Goal: Transaction & Acquisition: Book appointment/travel/reservation

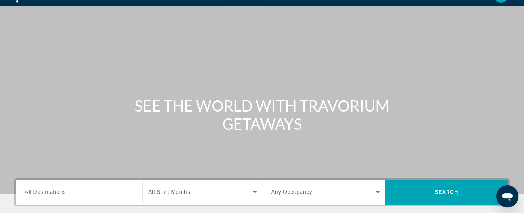
scroll to position [69, 0]
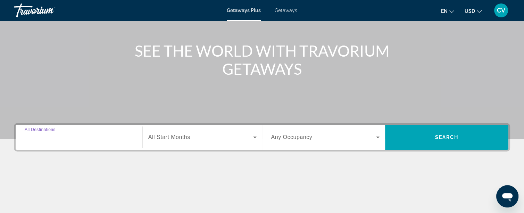
click at [81, 137] on input "Destination All Destinations" at bounding box center [79, 137] width 109 height 8
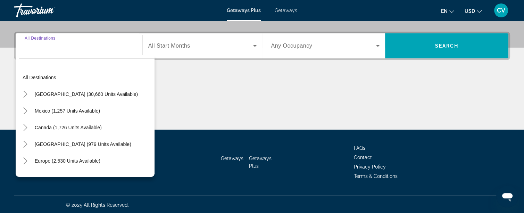
scroll to position [162, 0]
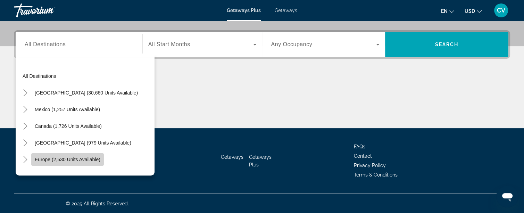
click at [98, 162] on span "Search widget" at bounding box center [67, 159] width 73 height 17
type input "**********"
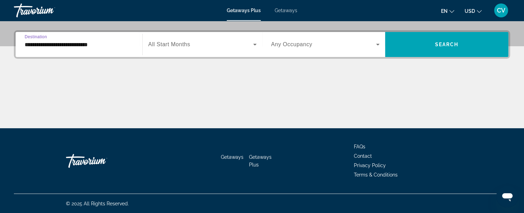
click at [234, 47] on span "Search widget" at bounding box center [200, 44] width 105 height 8
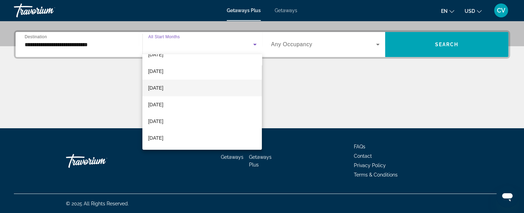
scroll to position [104, 0]
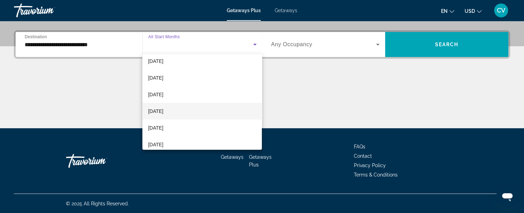
click at [213, 113] on mat-option "[DATE]" at bounding box center [202, 111] width 120 height 17
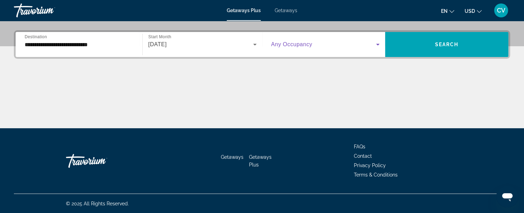
click at [357, 44] on span "Search widget" at bounding box center [323, 44] width 105 height 8
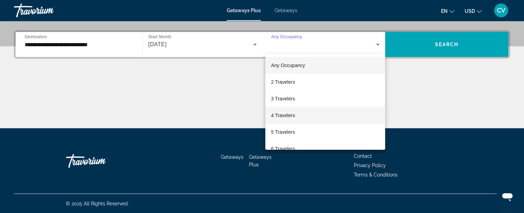
click at [331, 118] on mat-option "4 Travelers" at bounding box center [325, 115] width 120 height 17
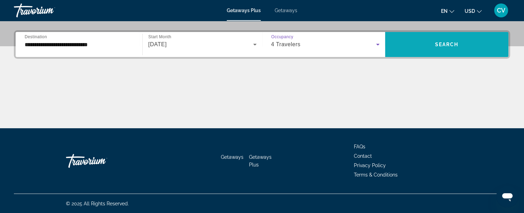
click at [480, 39] on span "Search widget" at bounding box center [446, 44] width 123 height 17
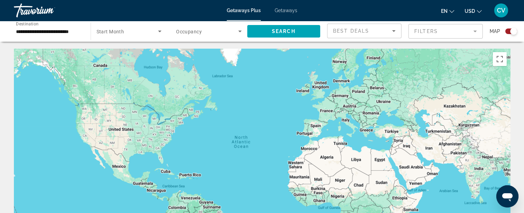
click at [121, 33] on span "Start Month" at bounding box center [111, 32] width 28 height 6
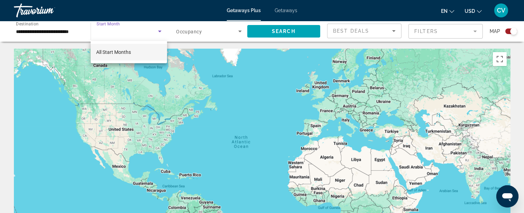
click at [165, 32] on div at bounding box center [262, 106] width 524 height 213
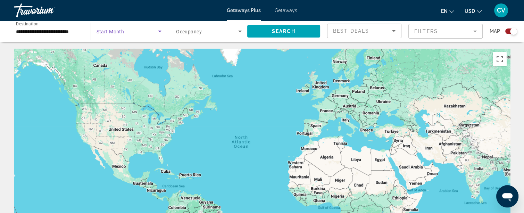
click at [161, 32] on icon "Search widget" at bounding box center [160, 31] width 8 height 8
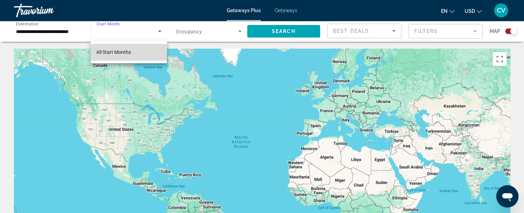
click at [151, 48] on mat-option "All Start Months" at bounding box center [129, 52] width 76 height 17
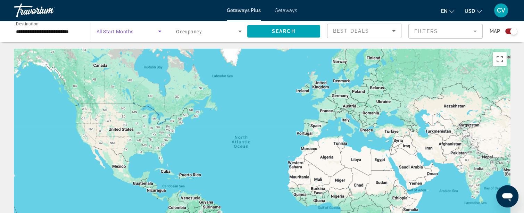
click at [197, 32] on span "Occupancy" at bounding box center [189, 32] width 26 height 6
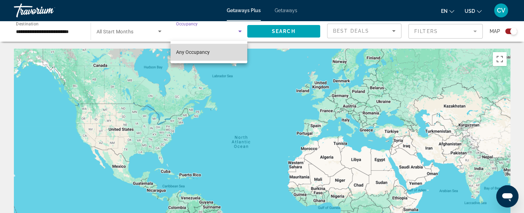
click at [216, 55] on mat-option "Any Occupancy" at bounding box center [209, 52] width 77 height 17
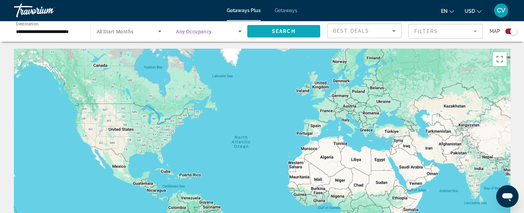
click at [283, 34] on span "Search widget" at bounding box center [283, 31] width 73 height 17
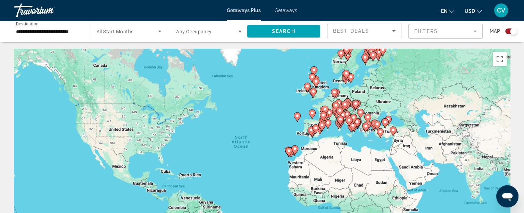
click at [512, 31] on div "Search widget" at bounding box center [513, 31] width 7 height 7
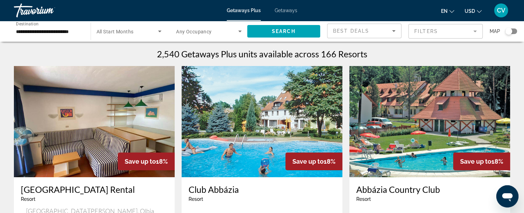
click at [25, 32] on input "**********" at bounding box center [49, 31] width 66 height 8
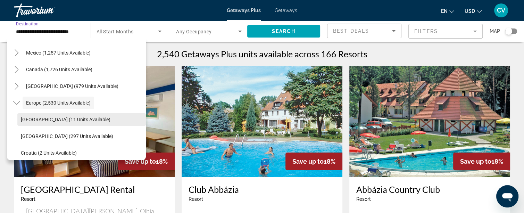
scroll to position [76, 0]
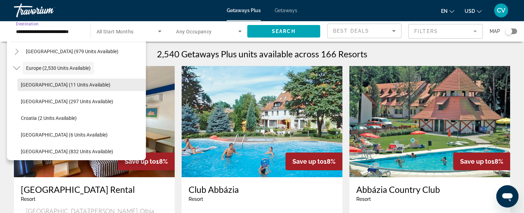
click at [60, 82] on span "[GEOGRAPHIC_DATA] (11 units available)" at bounding box center [66, 85] width 90 height 6
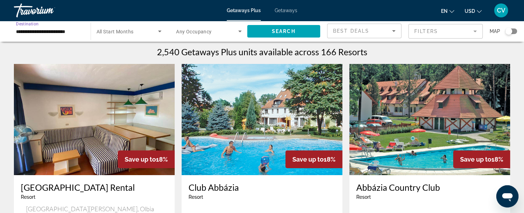
scroll to position [0, 0]
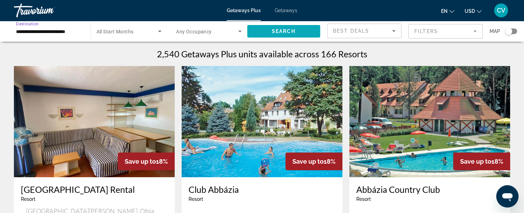
click at [285, 34] on span "Search" at bounding box center [284, 31] width 24 height 6
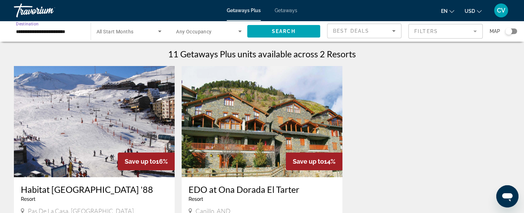
click at [24, 32] on input "**********" at bounding box center [49, 31] width 66 height 8
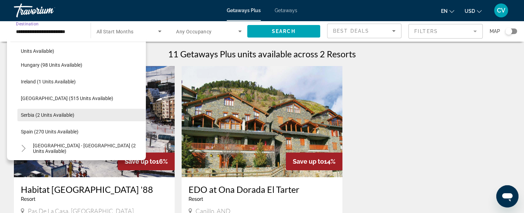
scroll to position [232, 0]
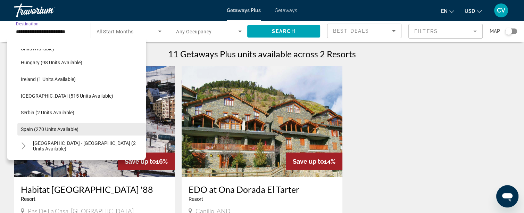
click at [54, 130] on span "Spain (270 units available)" at bounding box center [50, 129] width 58 height 6
type input "**********"
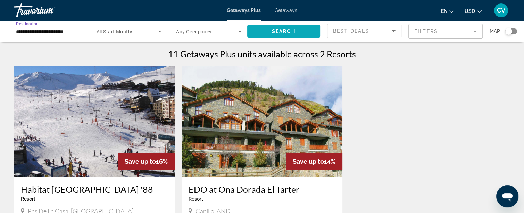
click at [283, 31] on span "Search" at bounding box center [284, 31] width 24 height 6
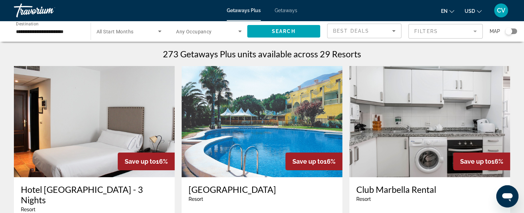
click at [431, 141] on img "Main content" at bounding box center [429, 121] width 161 height 111
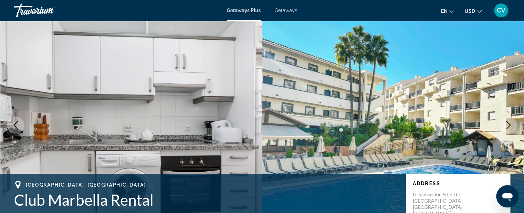
click at [506, 124] on icon "Next image" at bounding box center [508, 125] width 8 height 8
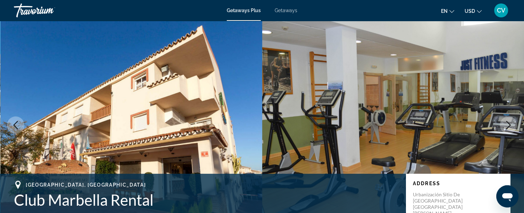
click at [506, 124] on icon "Next image" at bounding box center [508, 125] width 8 height 8
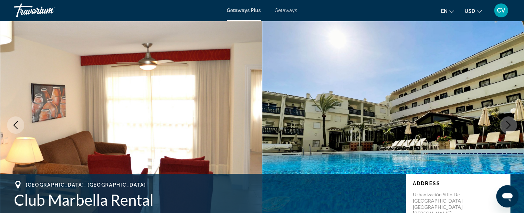
click at [506, 124] on icon "Next image" at bounding box center [508, 125] width 8 height 8
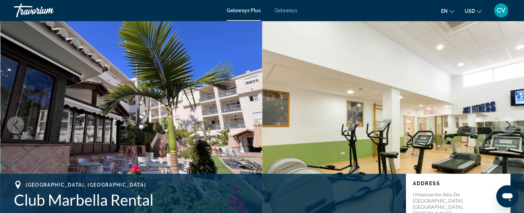
click at [506, 124] on icon "Next image" at bounding box center [508, 125] width 8 height 8
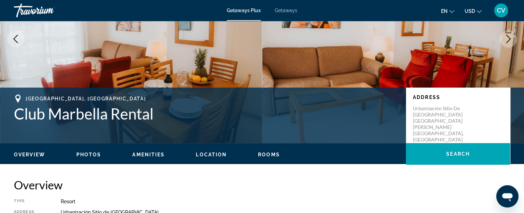
scroll to position [69, 0]
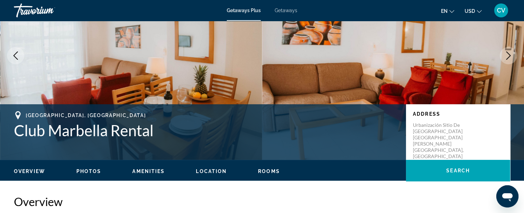
click at [505, 57] on icon "Next image" at bounding box center [508, 55] width 8 height 8
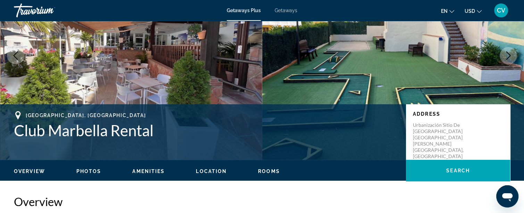
click at [505, 57] on icon "Next image" at bounding box center [508, 55] width 8 height 8
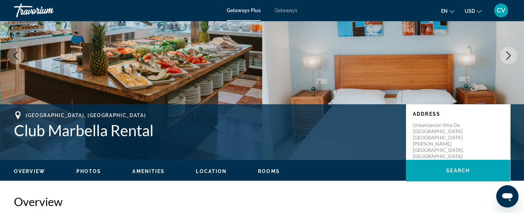
click at [505, 57] on icon "Next image" at bounding box center [508, 55] width 8 height 8
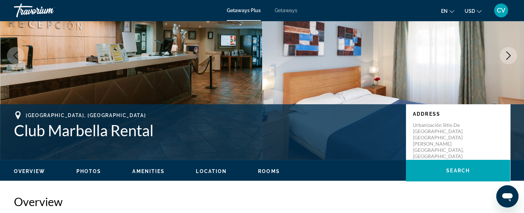
click at [505, 56] on icon "Next image" at bounding box center [508, 55] width 8 height 8
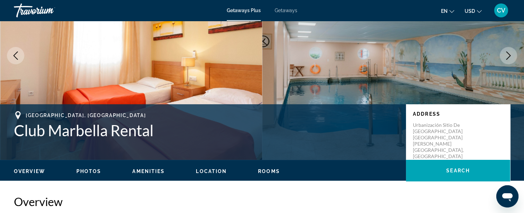
click at [505, 56] on icon "Next image" at bounding box center [508, 55] width 8 height 8
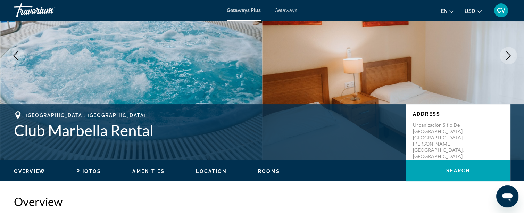
click at [505, 56] on icon "Next image" at bounding box center [508, 55] width 8 height 8
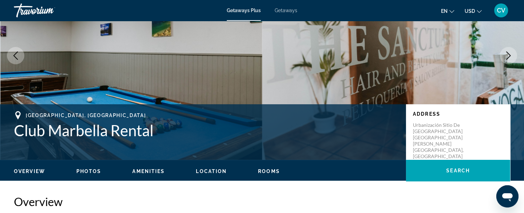
click at [505, 56] on icon "Next image" at bounding box center [508, 55] width 8 height 8
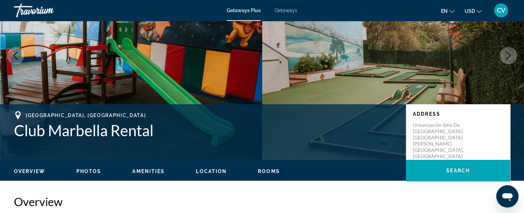
click at [505, 56] on icon "Next image" at bounding box center [508, 55] width 8 height 8
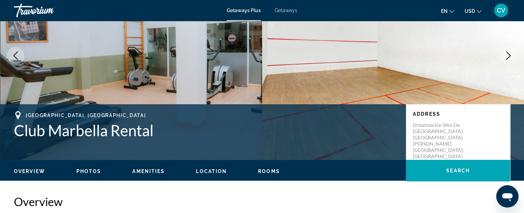
click at [505, 56] on icon "Next image" at bounding box center [508, 55] width 8 height 8
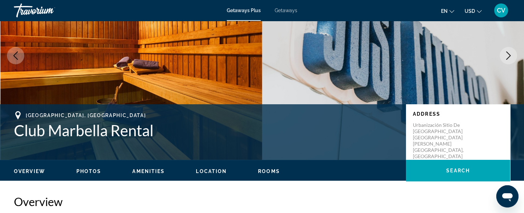
click at [505, 55] on icon "Next image" at bounding box center [508, 55] width 8 height 8
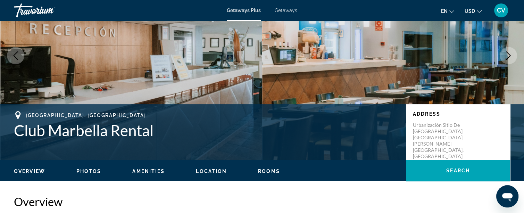
click at [505, 55] on icon "Next image" at bounding box center [508, 55] width 8 height 8
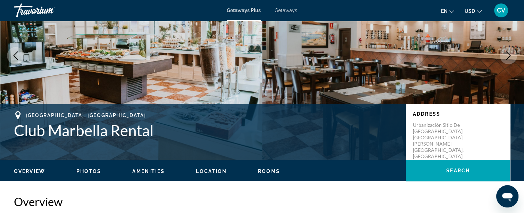
click at [504, 54] on icon "Next image" at bounding box center [508, 55] width 8 height 8
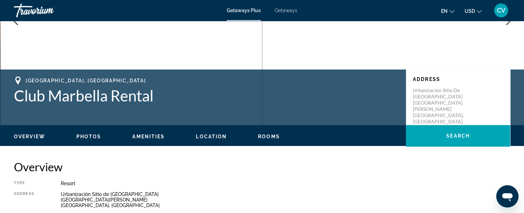
scroll to position [35, 0]
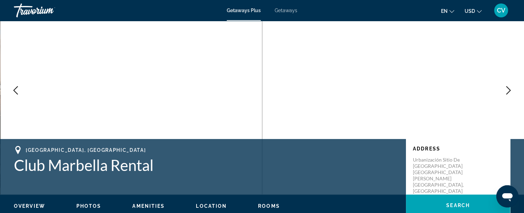
click at [501, 88] on button "Next image" at bounding box center [508, 90] width 17 height 17
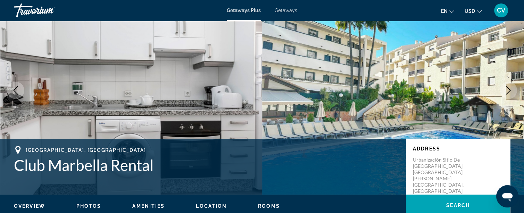
click at [507, 89] on icon "Next image" at bounding box center [508, 90] width 8 height 8
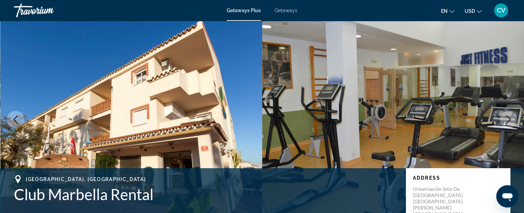
scroll to position [0, 0]
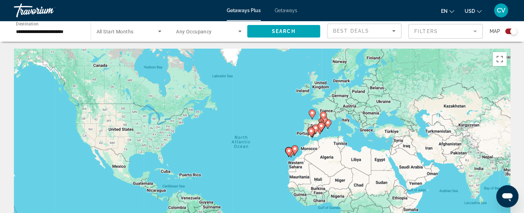
click at [515, 31] on div "Search widget" at bounding box center [513, 31] width 7 height 7
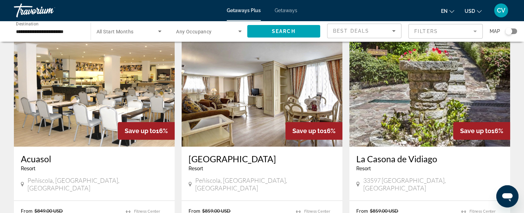
scroll to position [243, 0]
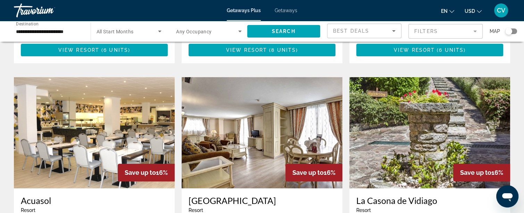
click at [475, 117] on img "Main content" at bounding box center [429, 132] width 161 height 111
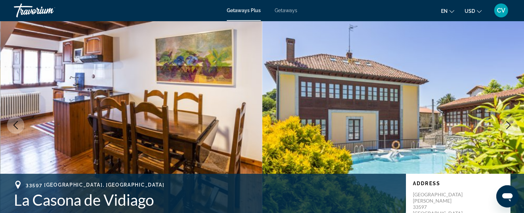
click at [509, 125] on icon "Next image" at bounding box center [508, 125] width 8 height 8
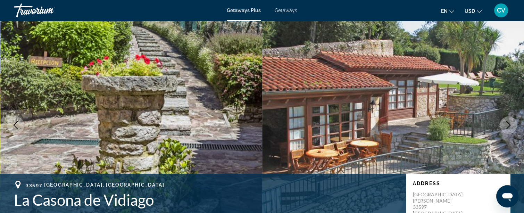
click at [509, 125] on icon "Next image" at bounding box center [508, 125] width 8 height 8
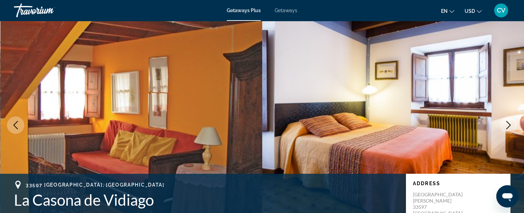
click at [509, 125] on icon "Next image" at bounding box center [508, 125] width 8 height 8
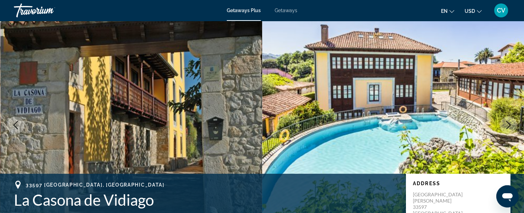
click at [509, 125] on icon "Next image" at bounding box center [508, 125] width 8 height 8
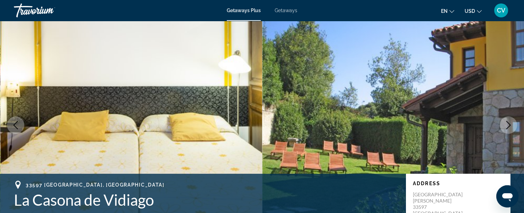
click at [509, 125] on icon "Next image" at bounding box center [508, 125] width 8 height 8
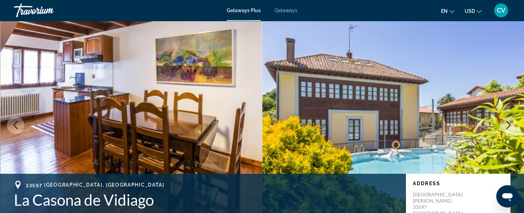
click at [509, 125] on icon "Next image" at bounding box center [508, 125] width 8 height 8
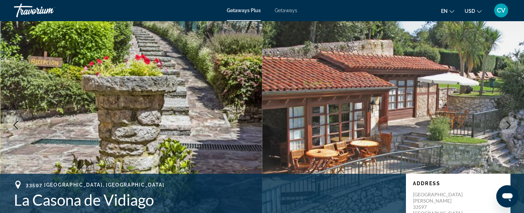
click at [508, 125] on icon "Next image" at bounding box center [508, 125] width 8 height 8
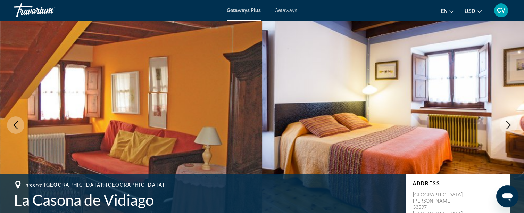
click at [509, 126] on icon "Next image" at bounding box center [509, 125] width 5 height 8
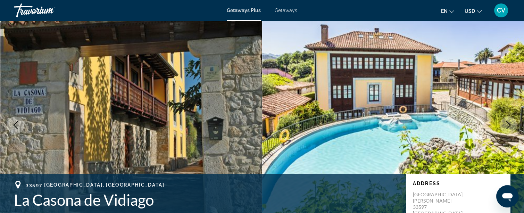
click at [509, 124] on icon "Next image" at bounding box center [508, 125] width 8 height 8
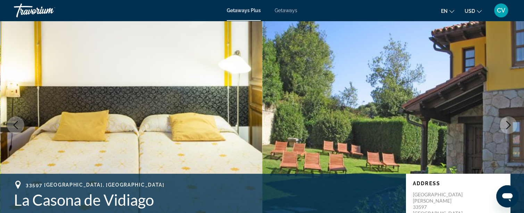
click at [506, 120] on button "Next image" at bounding box center [508, 124] width 17 height 17
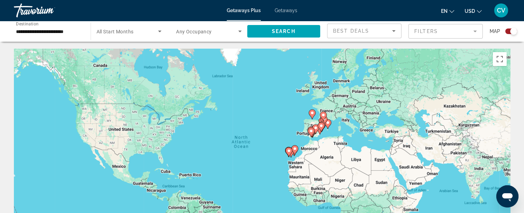
click at [512, 32] on div "Search widget" at bounding box center [513, 31] width 7 height 7
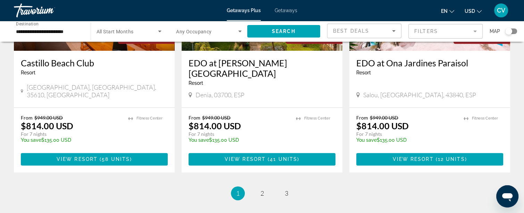
scroll to position [910, 0]
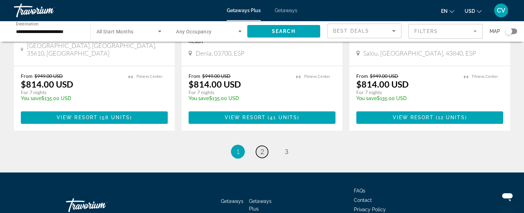
click at [262, 148] on span "2" at bounding box center [262, 152] width 3 height 8
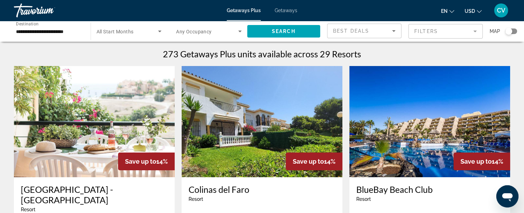
click at [434, 99] on img "Main content" at bounding box center [429, 121] width 161 height 111
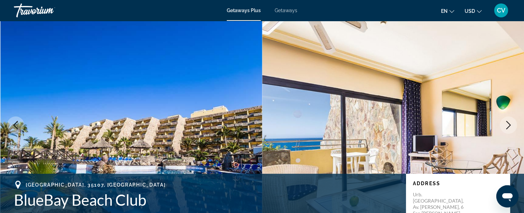
click at [293, 9] on span "Getaways" at bounding box center [286, 11] width 23 height 6
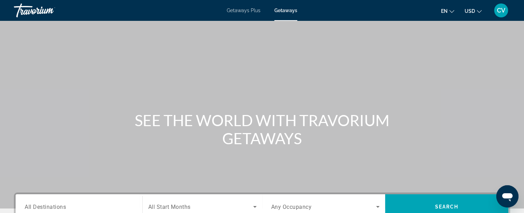
click at [246, 8] on span "Getaways Plus" at bounding box center [244, 11] width 34 height 6
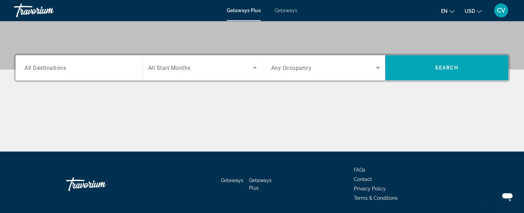
click at [36, 71] on span "All Destinations" at bounding box center [45, 67] width 41 height 7
click at [36, 71] on input "Destination All Destinations" at bounding box center [79, 68] width 109 height 8
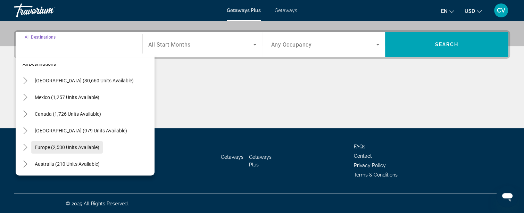
scroll to position [8, 0]
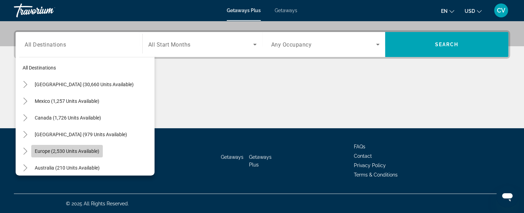
click at [54, 147] on span "Search widget" at bounding box center [67, 151] width 72 height 17
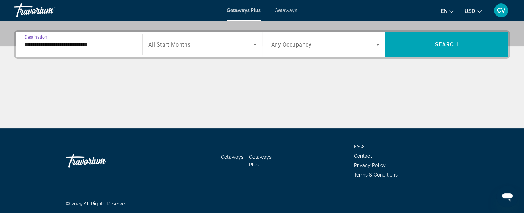
click at [98, 43] on input "**********" at bounding box center [79, 45] width 109 height 8
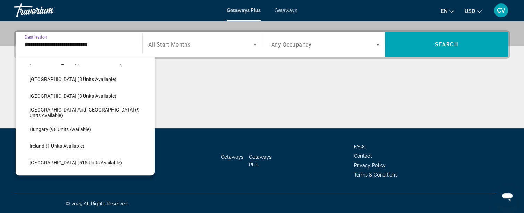
scroll to position [285, 0]
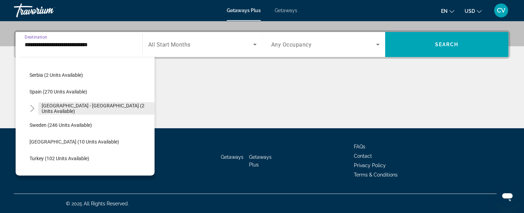
click at [69, 112] on span "Search widget" at bounding box center [96, 108] width 116 height 17
type input "**********"
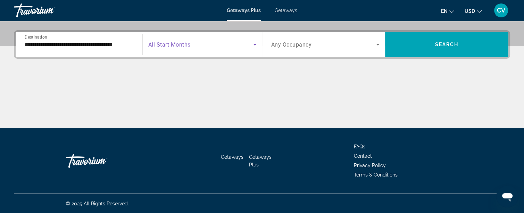
click at [191, 43] on span "Search widget" at bounding box center [200, 44] width 105 height 8
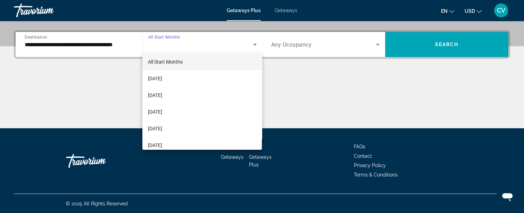
scroll to position [0, 0]
click at [203, 65] on mat-option "All Start Months" at bounding box center [202, 65] width 120 height 17
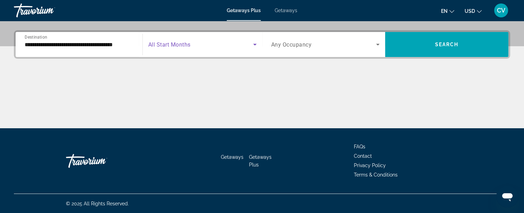
click at [311, 48] on div "Search widget" at bounding box center [325, 44] width 109 height 19
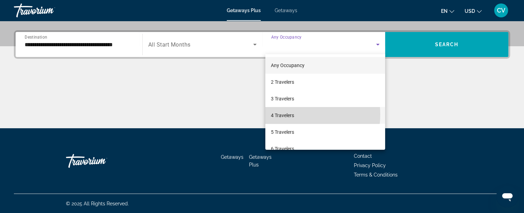
click at [293, 114] on span "4 Travelers" at bounding box center [282, 115] width 23 height 8
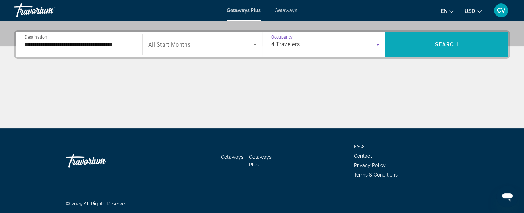
click at [454, 54] on span "Search widget" at bounding box center [446, 44] width 123 height 25
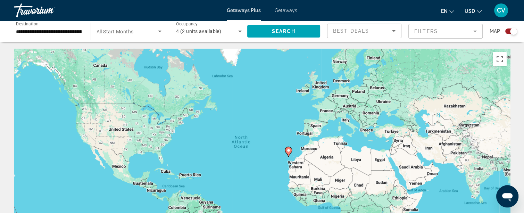
click at [505, 31] on div "Search widget" at bounding box center [511, 31] width 12 height 6
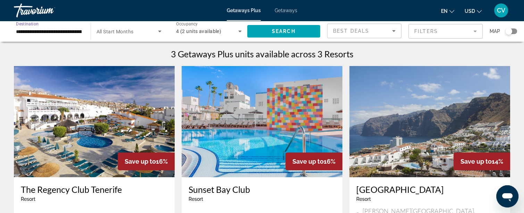
click at [60, 35] on input "**********" at bounding box center [49, 31] width 66 height 8
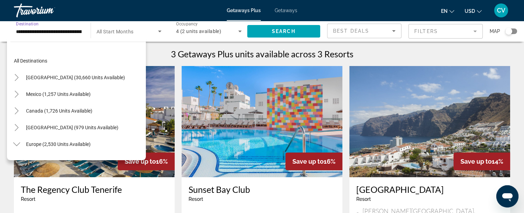
scroll to position [275, 0]
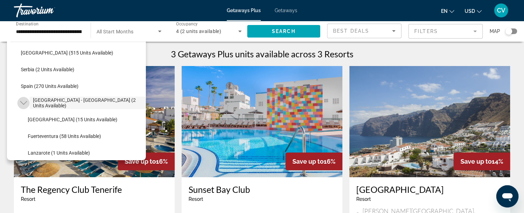
click at [25, 101] on icon "Toggle Spain - Canary Islands (2 units available)" at bounding box center [23, 102] width 7 height 7
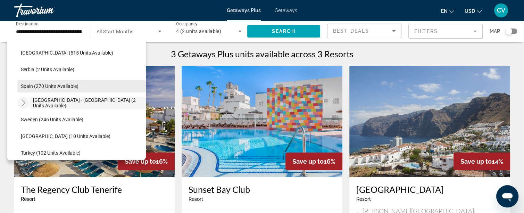
click at [27, 87] on span "Spain (270 units available)" at bounding box center [50, 86] width 58 height 6
type input "**********"
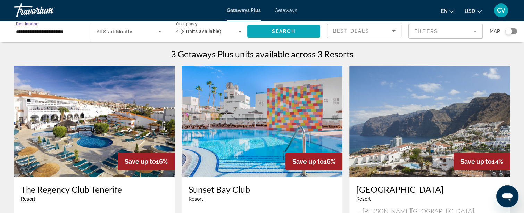
click at [293, 29] on span "Search" at bounding box center [284, 31] width 24 height 6
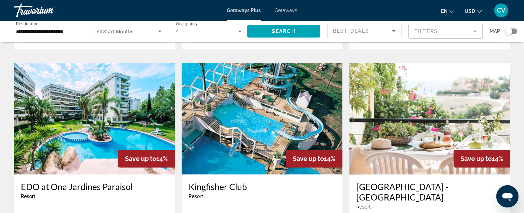
scroll to position [278, 0]
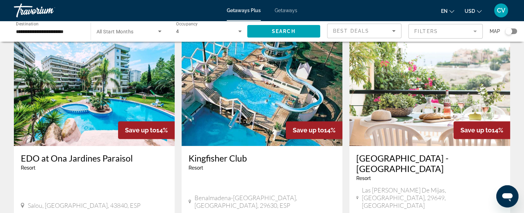
click at [261, 78] on img "Main content" at bounding box center [262, 90] width 161 height 111
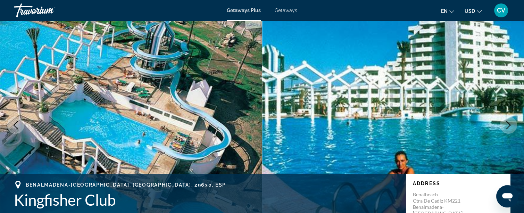
click at [505, 125] on icon "Next image" at bounding box center [508, 125] width 8 height 8
click at [509, 127] on icon "Next image" at bounding box center [509, 125] width 5 height 8
click at [339, 75] on img "Main content" at bounding box center [393, 125] width 262 height 208
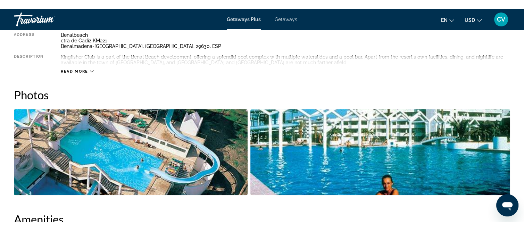
scroll to position [347, 0]
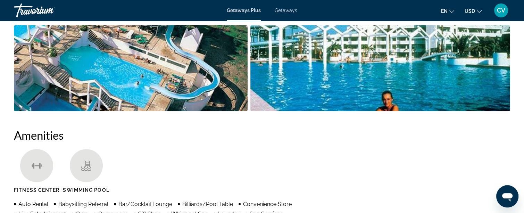
click at [183, 70] on img "Open full-screen image slider" at bounding box center [131, 68] width 234 height 86
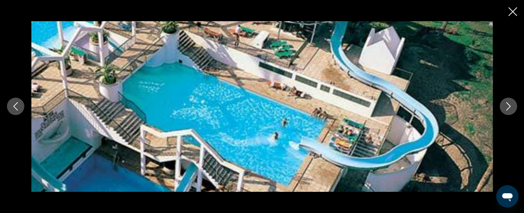
click at [18, 111] on button "Previous image" at bounding box center [15, 106] width 17 height 17
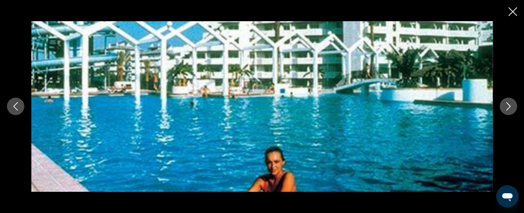
click at [513, 18] on button "Close slideshow" at bounding box center [513, 12] width 9 height 11
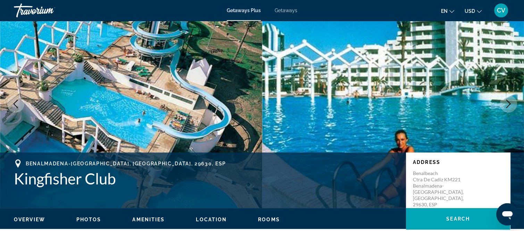
scroll to position [0, 0]
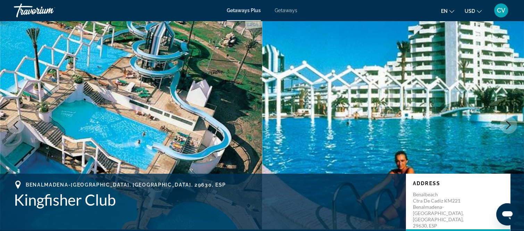
click at [237, 12] on span "Getaways Plus" at bounding box center [244, 11] width 34 height 6
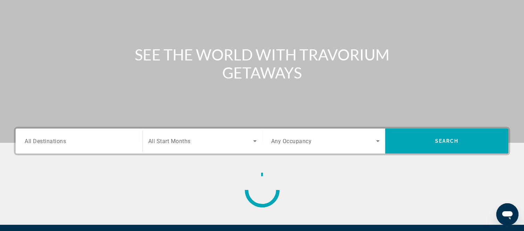
scroll to position [139, 0]
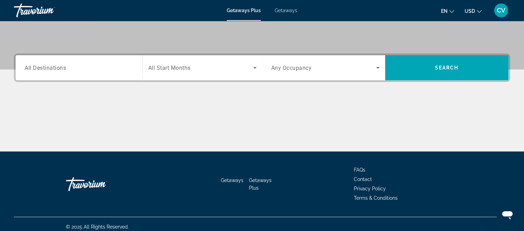
click at [98, 60] on div "Search widget" at bounding box center [79, 68] width 109 height 20
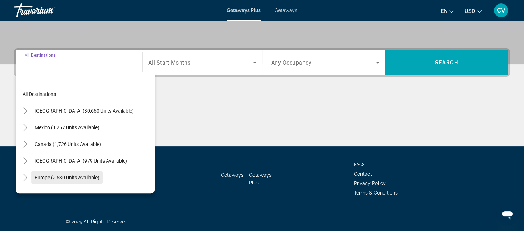
scroll to position [69, 0]
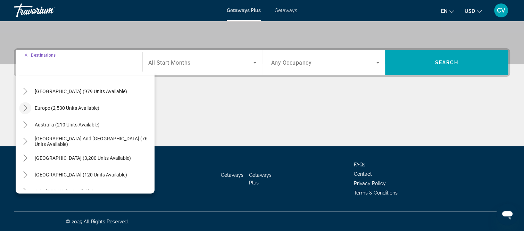
click at [30, 109] on mat-icon "Toggle Europe (2,530 units available)" at bounding box center [25, 108] width 12 height 12
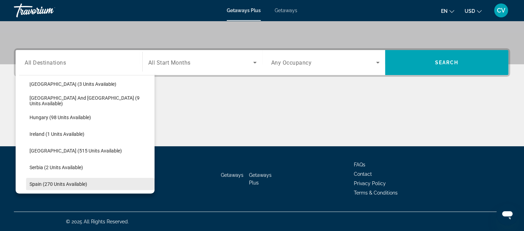
scroll to position [226, 0]
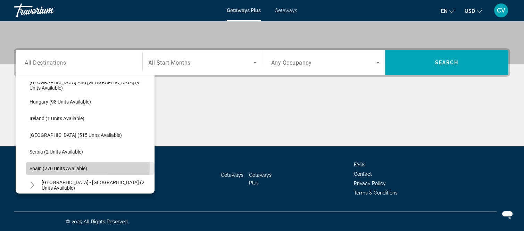
click at [40, 166] on span "Spain (270 units available)" at bounding box center [59, 169] width 58 height 6
type input "**********"
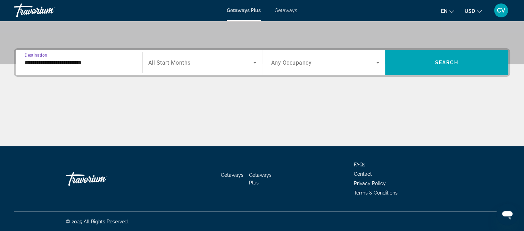
click at [227, 58] on span "Search widget" at bounding box center [200, 62] width 105 height 8
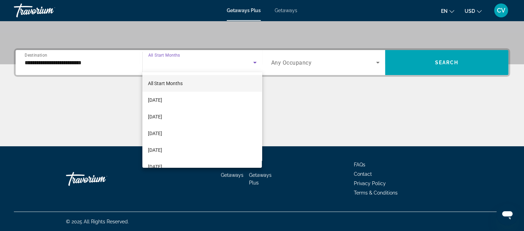
click at [201, 89] on mat-option "All Start Months" at bounding box center [202, 83] width 120 height 17
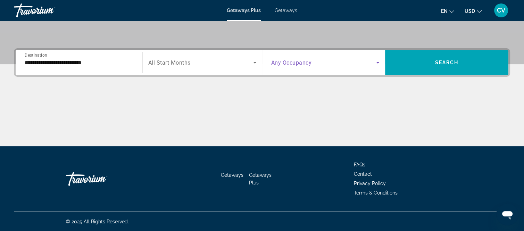
click at [336, 61] on span "Search widget" at bounding box center [323, 62] width 105 height 8
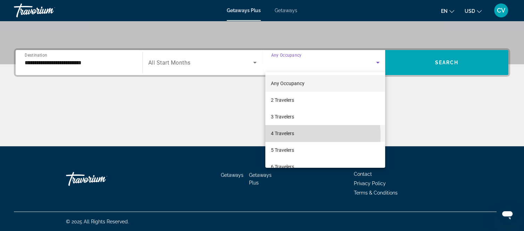
click at [282, 135] on span "4 Travelers" at bounding box center [282, 133] width 23 height 8
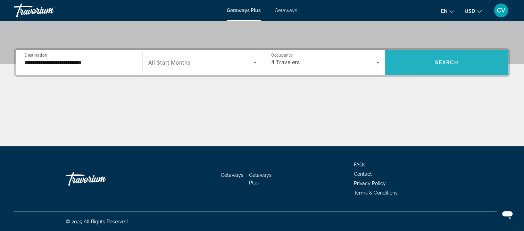
click at [422, 70] on span "Search widget" at bounding box center [446, 62] width 123 height 17
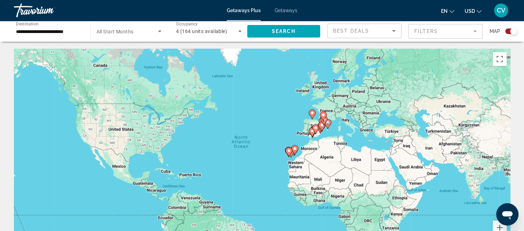
click at [509, 33] on div "Search widget" at bounding box center [511, 31] width 12 height 6
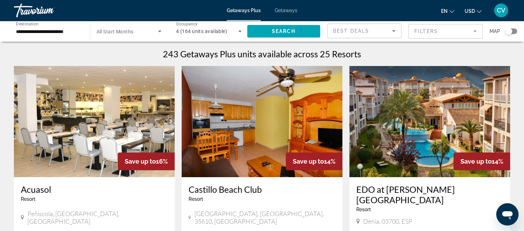
click at [507, 31] on div "Search widget" at bounding box center [508, 31] width 7 height 7
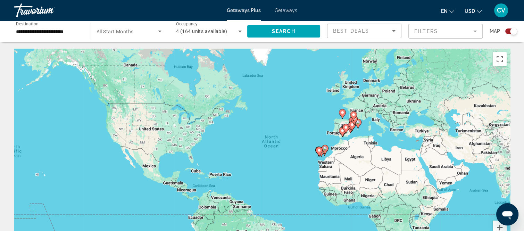
drag, startPoint x: 301, startPoint y: 153, endPoint x: 316, endPoint y: 153, distance: 15.6
click at [317, 153] on div "To activate drag with keyboard, press Alt + Enter. Once in keyboard drag state,…" at bounding box center [262, 153] width 496 height 208
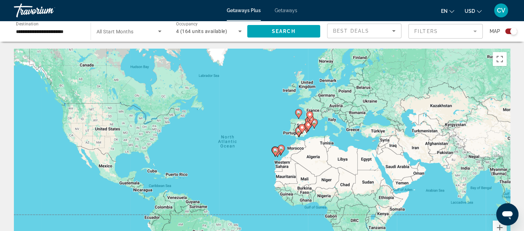
drag, startPoint x: 314, startPoint y: 153, endPoint x: 263, endPoint y: 150, distance: 51.5
click at [263, 150] on div "To activate drag with keyboard, press Alt + Enter. Once in keyboard drag state,…" at bounding box center [262, 153] width 496 height 208
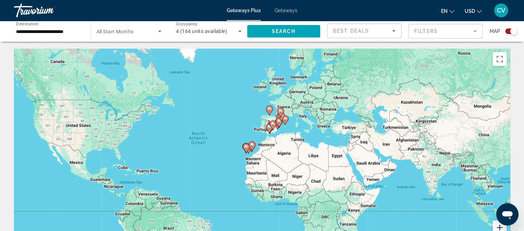
click at [496, 213] on button "Zoom in" at bounding box center [500, 228] width 14 height 14
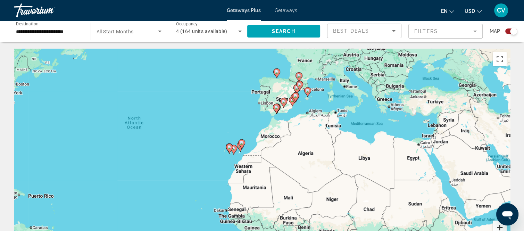
click at [496, 213] on button "Zoom in" at bounding box center [500, 228] width 14 height 14
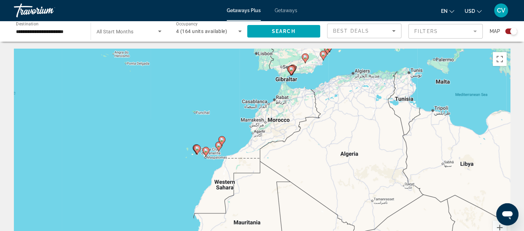
click at [210, 151] on div "To activate drag with keyboard, press Alt + Enter. Once in keyboard drag state,…" at bounding box center [262, 153] width 496 height 208
click at [505, 213] on button "Zoom in" at bounding box center [500, 228] width 14 height 14
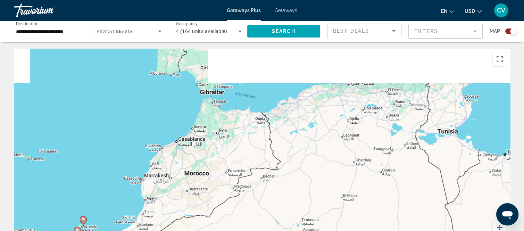
drag, startPoint x: 417, startPoint y: 111, endPoint x: 320, endPoint y: 210, distance: 138.3
click at [320, 210] on div "To activate drag with keyboard, press Alt + Enter. Once in keyboard drag state,…" at bounding box center [262, 153] width 496 height 208
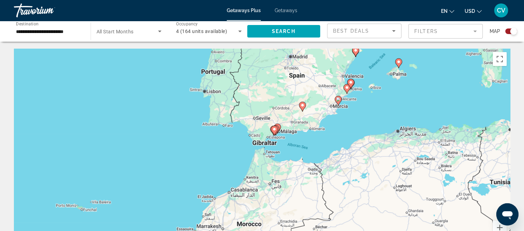
drag, startPoint x: 337, startPoint y: 141, endPoint x: 380, endPoint y: 160, distance: 46.8
click at [387, 180] on div "To activate drag with keyboard, press Alt + Enter. Once in keyboard drag state,…" at bounding box center [262, 153] width 496 height 208
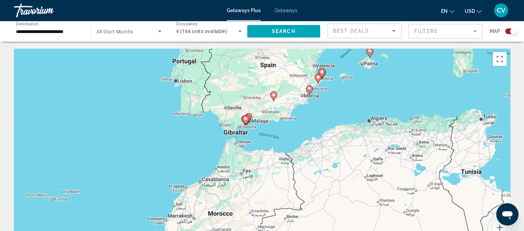
drag, startPoint x: 283, startPoint y: 132, endPoint x: 254, endPoint y: 121, distance: 31.1
click at [254, 121] on div "To activate drag with keyboard, press Alt + Enter. Once in keyboard drag state,…" at bounding box center [262, 153] width 496 height 208
click at [501, 213] on button "Zoom in" at bounding box center [500, 228] width 14 height 14
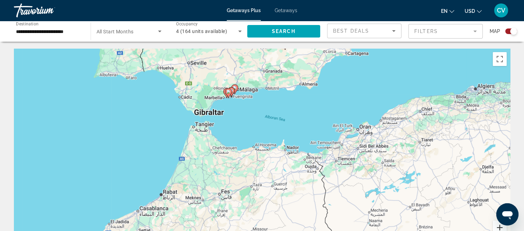
click at [501, 213] on button "Zoom in" at bounding box center [500, 228] width 14 height 14
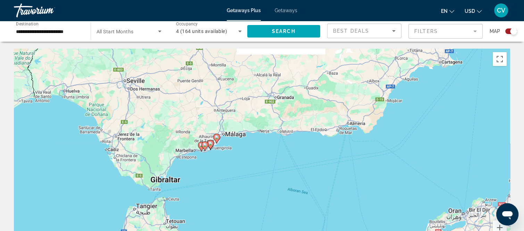
drag, startPoint x: 228, startPoint y: 87, endPoint x: 237, endPoint y: 196, distance: 108.8
click at [237, 196] on div "To activate drag with keyboard, press Alt + Enter. Once in keyboard drag state,…" at bounding box center [262, 153] width 496 height 208
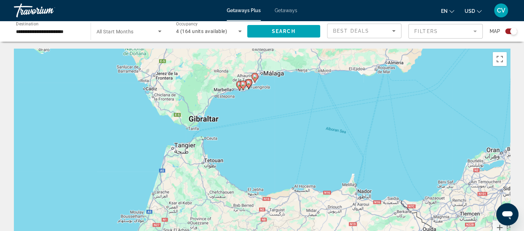
drag, startPoint x: 313, startPoint y: 146, endPoint x: 353, endPoint y: 85, distance: 72.7
click at [353, 85] on div "To activate drag with keyboard, press Alt + Enter. Once in keyboard drag state,…" at bounding box center [262, 153] width 496 height 208
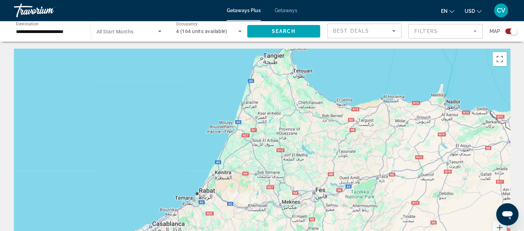
drag, startPoint x: 276, startPoint y: 159, endPoint x: 360, endPoint y: 64, distance: 126.3
click at [360, 64] on div "To activate drag with keyboard, press Alt + Enter. Once in keyboard drag state,…" at bounding box center [262, 153] width 496 height 208
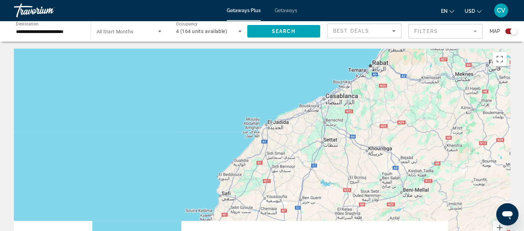
drag, startPoint x: 222, startPoint y: 172, endPoint x: 392, endPoint y: 54, distance: 207.3
click at [392, 54] on div "Main content" at bounding box center [262, 153] width 496 height 208
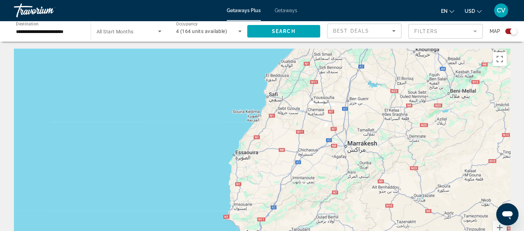
drag, startPoint x: 242, startPoint y: 161, endPoint x: 297, endPoint y: 62, distance: 112.9
click at [297, 62] on div "Main content" at bounding box center [262, 153] width 496 height 208
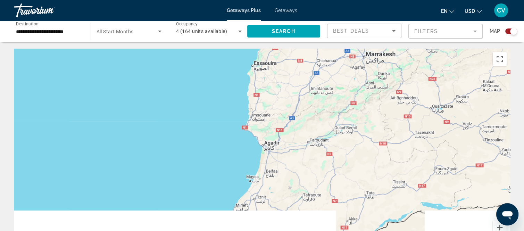
drag, startPoint x: 219, startPoint y: 158, endPoint x: 232, endPoint y: 77, distance: 81.9
click at [232, 77] on div "Main content" at bounding box center [262, 153] width 496 height 208
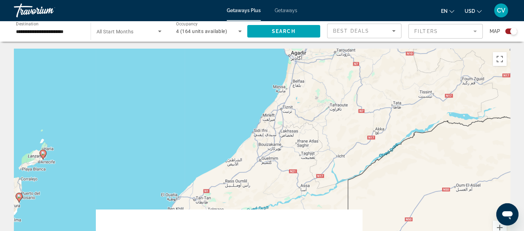
drag, startPoint x: 177, startPoint y: 161, endPoint x: 207, endPoint y: 71, distance: 94.5
click at [207, 71] on div "To activate drag with keyboard, press Alt + Enter. Once in keyboard drag state,…" at bounding box center [262, 153] width 496 height 208
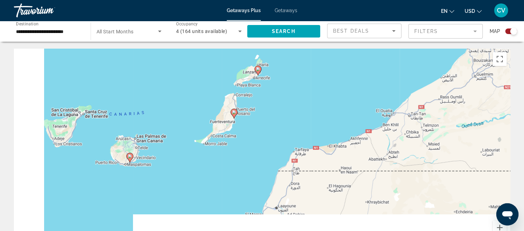
drag, startPoint x: 99, startPoint y: 150, endPoint x: 309, endPoint y: 87, distance: 219.2
click at [309, 87] on div "To activate drag with keyboard, press Alt + Enter. Once in keyboard drag state,…" at bounding box center [262, 153] width 496 height 208
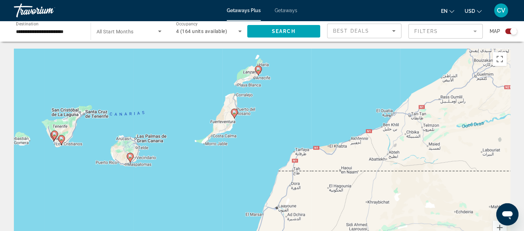
click at [63, 137] on image "Main content" at bounding box center [61, 139] width 4 height 4
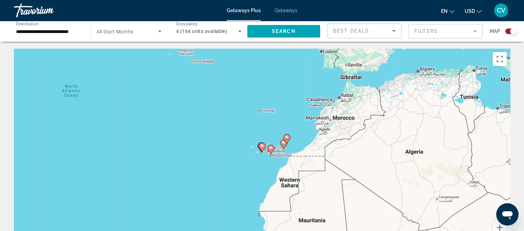
click at [271, 150] on image "Main content" at bounding box center [271, 148] width 4 height 4
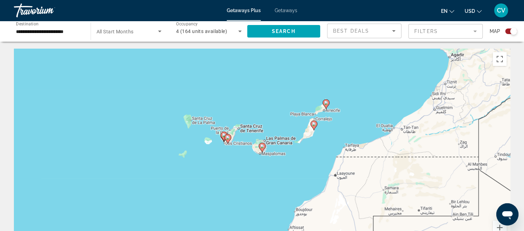
click at [227, 139] on image "Main content" at bounding box center [228, 137] width 4 height 4
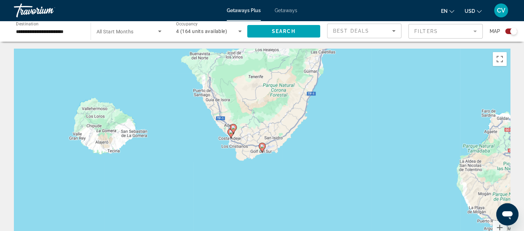
click at [234, 128] on image "Main content" at bounding box center [233, 127] width 4 height 4
type input "**********"
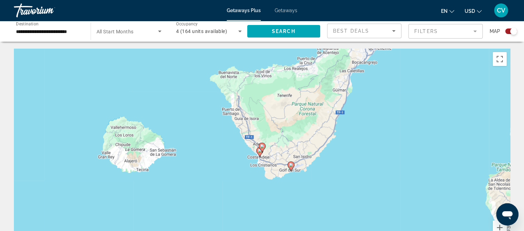
click at [499, 208] on div "Open messaging window" at bounding box center [507, 214] width 21 height 21
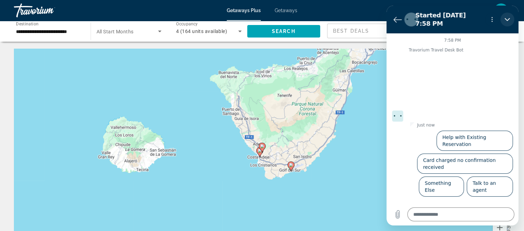
click at [503, 14] on button "Close" at bounding box center [508, 20] width 14 height 14
type textarea "*"
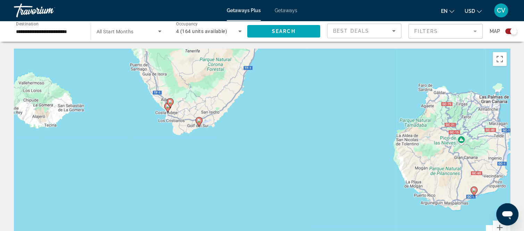
drag, startPoint x: 387, startPoint y: 149, endPoint x: 296, endPoint y: 101, distance: 102.4
click at [296, 101] on div "To activate drag with keyboard, press Alt + Enter. Once in keyboard drag state,…" at bounding box center [262, 153] width 496 height 208
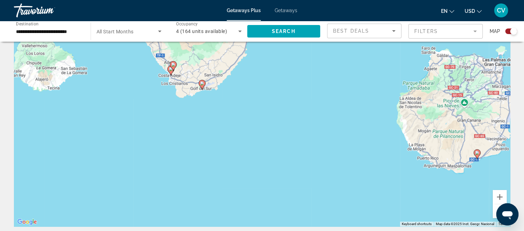
scroll to position [35, 0]
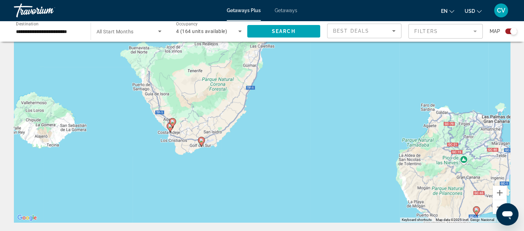
drag, startPoint x: 195, startPoint y: 167, endPoint x: 209, endPoint y: 191, distance: 28.1
click at [196, 213] on div "To activate drag with keyboard, press Alt + Enter. Once in keyboard drag state,…" at bounding box center [262, 118] width 496 height 208
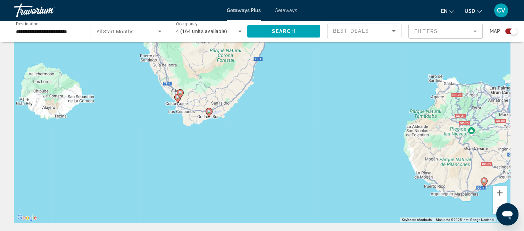
click at [212, 188] on div "To activate drag with keyboard, press Alt + Enter. Once in keyboard drag state,…" at bounding box center [262, 118] width 496 height 208
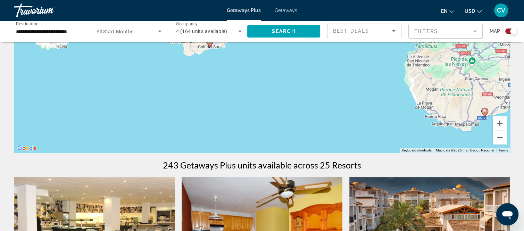
scroll to position [139, 0]
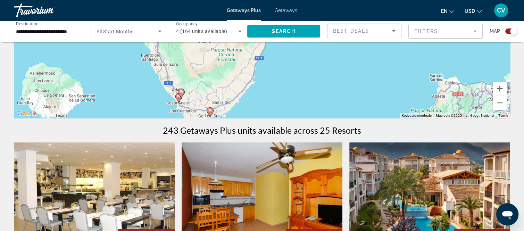
click at [262, 99] on div "To activate drag with keyboard, press Alt + Enter. Once in keyboard drag state,…" at bounding box center [262, 14] width 496 height 208
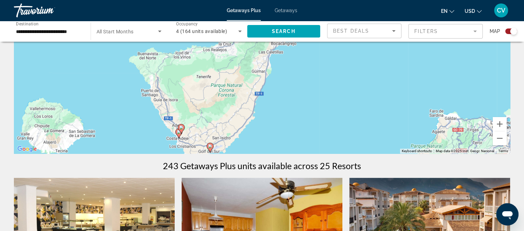
scroll to position [69, 0]
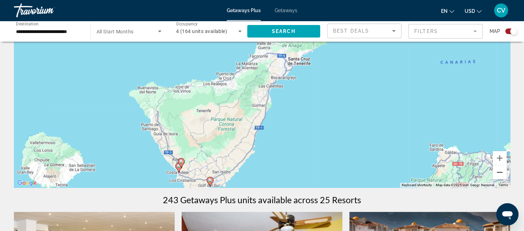
click at [500, 172] on button "Zoom out" at bounding box center [500, 172] width 14 height 14
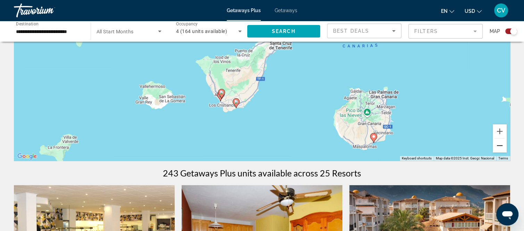
scroll to position [104, 0]
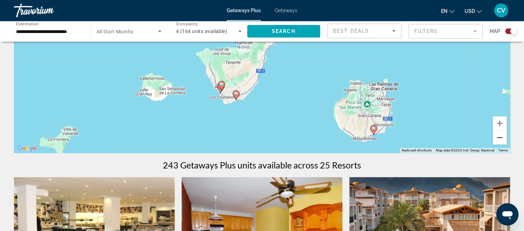
click at [505, 137] on button "Zoom out" at bounding box center [500, 138] width 14 height 14
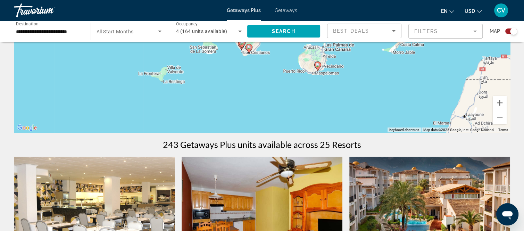
scroll to position [69, 0]
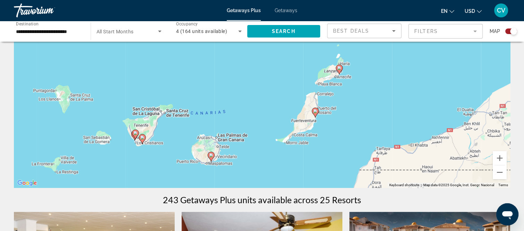
drag, startPoint x: 443, startPoint y: 141, endPoint x: 336, endPoint y: 178, distance: 113.3
click at [336, 178] on div "To activate drag with keyboard, press Alt + Enter. Once in keyboard drag state,…" at bounding box center [262, 83] width 496 height 208
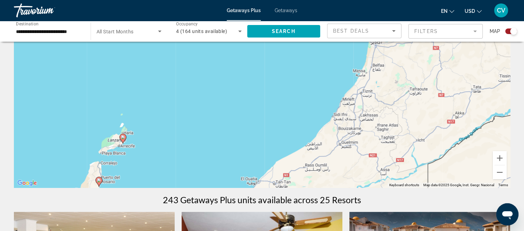
drag, startPoint x: 387, startPoint y: 82, endPoint x: 454, endPoint y: 182, distance: 120.4
click at [170, 150] on div "To activate drag with keyboard, press Alt + Enter. Once in keyboard drag state,…" at bounding box center [262, 83] width 496 height 208
click at [502, 171] on button "Zoom out" at bounding box center [500, 172] width 14 height 14
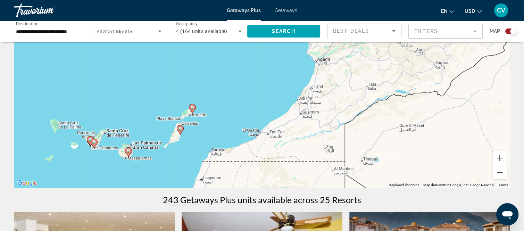
click at [502, 172] on button "Zoom out" at bounding box center [500, 172] width 14 height 14
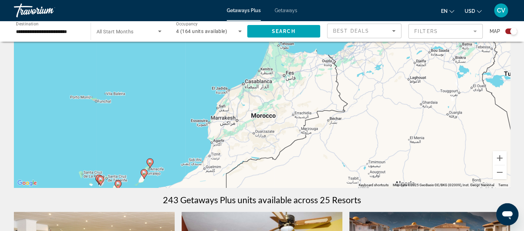
drag, startPoint x: 381, startPoint y: 102, endPoint x: 301, endPoint y: 178, distance: 110.6
click at [301, 178] on div "To activate drag with keyboard, press Alt + Enter. Once in keyboard drag state,…" at bounding box center [262, 83] width 496 height 208
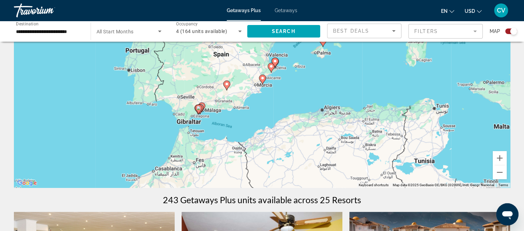
drag, startPoint x: 386, startPoint y: 83, endPoint x: 297, endPoint y: 165, distance: 120.5
click at [297, 165] on div "To activate drag with keyboard, press Alt + Enter. Once in keyboard drag state,…" at bounding box center [262, 83] width 496 height 208
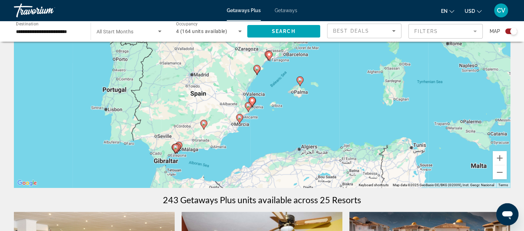
drag, startPoint x: 233, startPoint y: 117, endPoint x: 203, endPoint y: 172, distance: 62.4
click at [203, 172] on div "To activate drag with keyboard, press Alt + Enter. Once in keyboard drag state,…" at bounding box center [262, 83] width 496 height 208
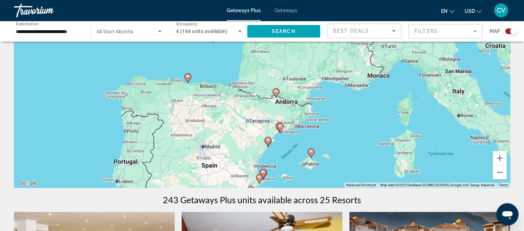
drag, startPoint x: 259, startPoint y: 116, endPoint x: 277, endPoint y: 179, distance: 65.3
click at [277, 179] on div "To activate drag with keyboard, press Alt + Enter. Once in keyboard drag state,…" at bounding box center [262, 83] width 496 height 208
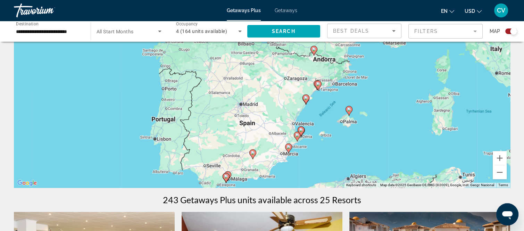
drag, startPoint x: 280, startPoint y: 157, endPoint x: 318, endPoint y: 114, distance: 57.6
click at [318, 114] on div "To activate drag with keyboard, press Alt + Enter. Once in keyboard drag state,…" at bounding box center [262, 83] width 496 height 208
click at [503, 158] on button "Zoom in" at bounding box center [500, 158] width 14 height 14
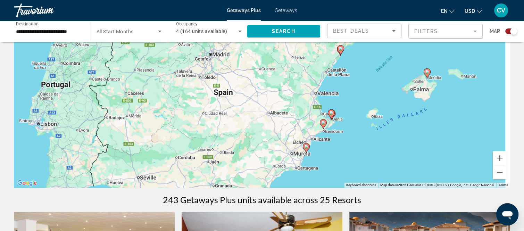
drag, startPoint x: 348, startPoint y: 135, endPoint x: 339, endPoint y: 63, distance: 72.5
click at [339, 63] on div "To activate drag with keyboard, press Alt + Enter. Once in keyboard drag state,…" at bounding box center [262, 83] width 496 height 208
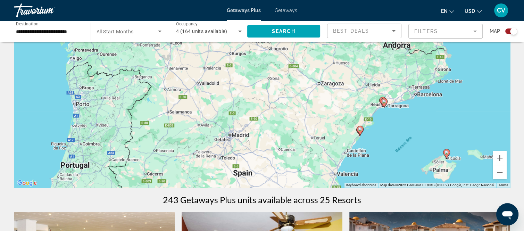
drag, startPoint x: 279, startPoint y: 78, endPoint x: 297, endPoint y: 156, distance: 80.0
click at [301, 171] on div "To activate drag with keyboard, press Alt + Enter. Once in keyboard drag state,…" at bounding box center [262, 83] width 496 height 208
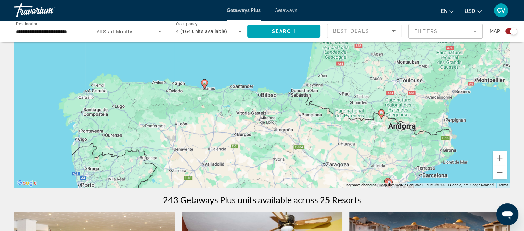
drag, startPoint x: 313, startPoint y: 93, endPoint x: 316, endPoint y: 164, distance: 70.9
click at [316, 164] on div "To activate drag with keyboard, press Alt + Enter. Once in keyboard drag state,…" at bounding box center [262, 83] width 496 height 208
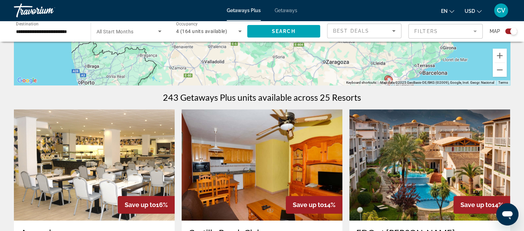
scroll to position [174, 0]
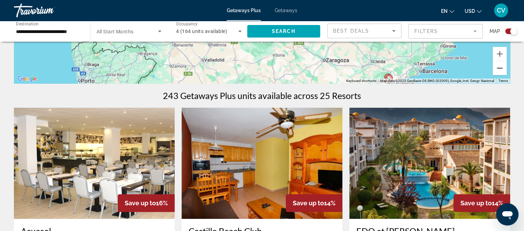
click at [499, 72] on button "Zoom out" at bounding box center [500, 68] width 14 height 14
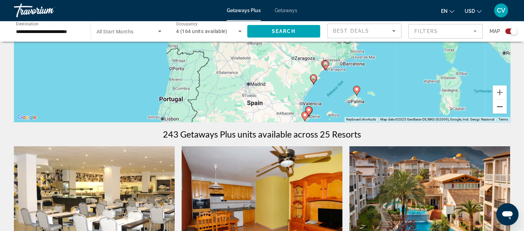
scroll to position [139, 0]
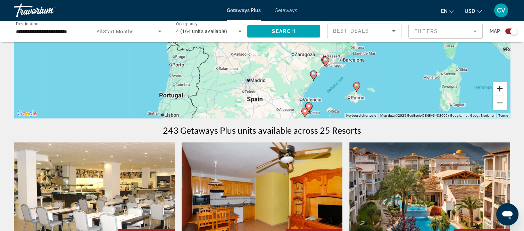
click at [497, 85] on button "Zoom in" at bounding box center [500, 89] width 14 height 14
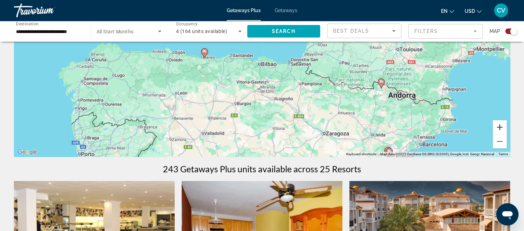
scroll to position [104, 0]
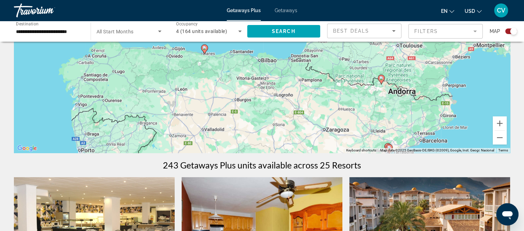
click at [452, 86] on div "To activate drag with keyboard, press Alt + Enter. Once in keyboard drag state,…" at bounding box center [262, 48] width 496 height 208
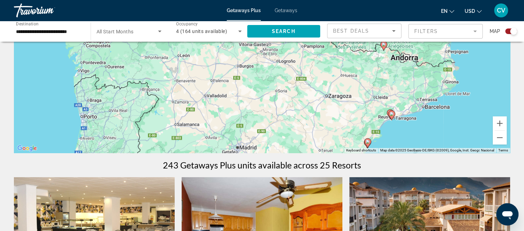
drag, startPoint x: 452, startPoint y: 86, endPoint x: 454, endPoint y: 54, distance: 32.4
click at [454, 54] on div "To activate drag with keyboard, press Alt + Enter. Once in keyboard drag state,…" at bounding box center [262, 48] width 496 height 208
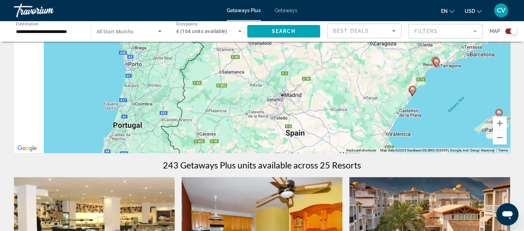
drag, startPoint x: 351, startPoint y: 100, endPoint x: 395, endPoint y: 62, distance: 58.4
click at [395, 61] on div "To activate drag with keyboard, press Alt + Enter. Once in keyboard drag state,…" at bounding box center [262, 48] width 496 height 208
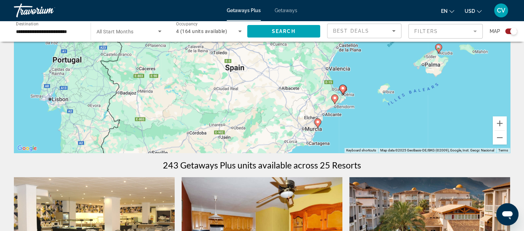
drag, startPoint x: 396, startPoint y: 117, endPoint x: 326, endPoint y: 66, distance: 87.1
click at [326, 66] on div "To activate drag with keyboard, press Alt + Enter. Once in keyboard drag state,…" at bounding box center [262, 48] width 496 height 208
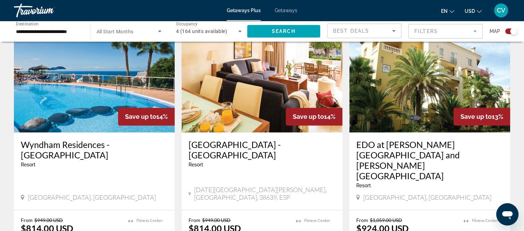
scroll to position [1042, 0]
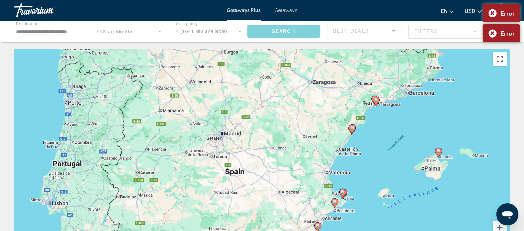
click at [336, 204] on icon "Main content" at bounding box center [334, 203] width 6 height 9
type input "**********"
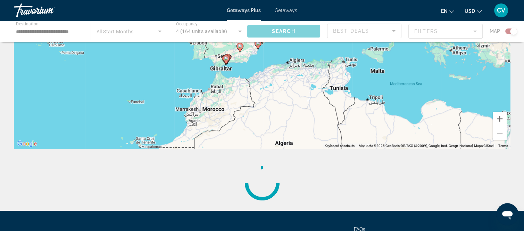
scroll to position [104, 0]
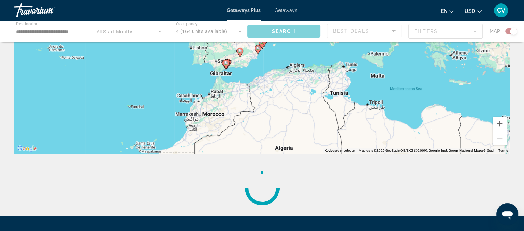
click at [40, 21] on div "Main content" at bounding box center [262, 31] width 524 height 21
click at [38, 28] on div "Main content" at bounding box center [262, 31] width 524 height 21
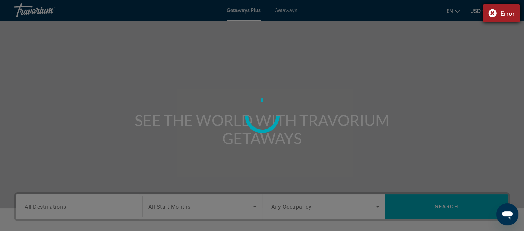
click at [487, 15] on div "Error" at bounding box center [501, 13] width 37 height 18
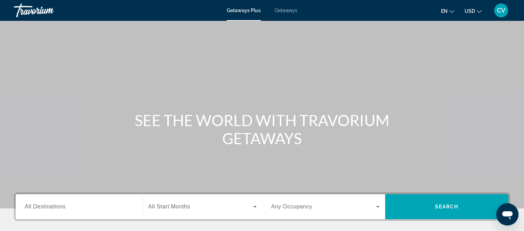
click at [58, 212] on div "Search widget" at bounding box center [79, 207] width 109 height 20
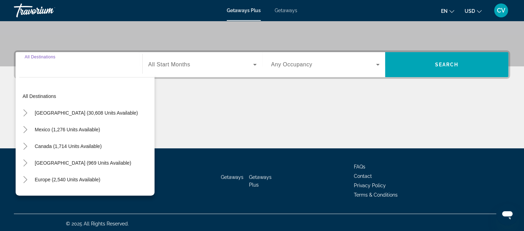
scroll to position [144, 0]
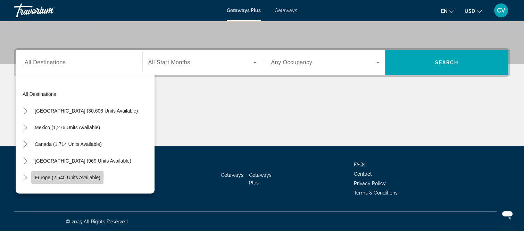
click at [60, 175] on span "Europe (2,540 units available)" at bounding box center [68, 178] width 66 height 6
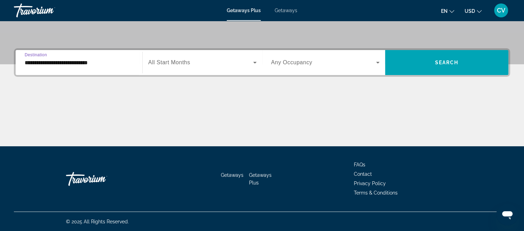
click at [45, 53] on span "Destination" at bounding box center [36, 54] width 22 height 5
click at [45, 59] on input "**********" at bounding box center [79, 63] width 109 height 8
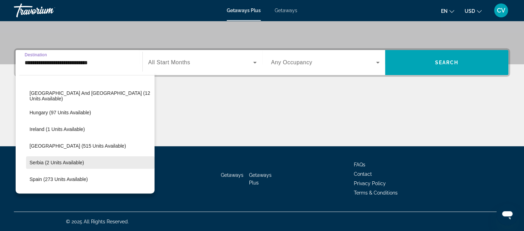
scroll to position [250, 0]
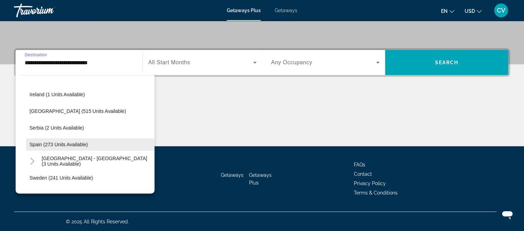
click at [41, 142] on span "Spain (273 units available)" at bounding box center [59, 145] width 58 height 6
type input "**********"
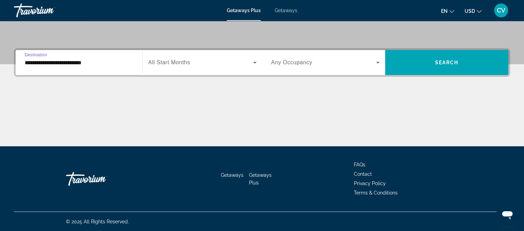
click at [205, 64] on span "Search widget" at bounding box center [200, 62] width 105 height 8
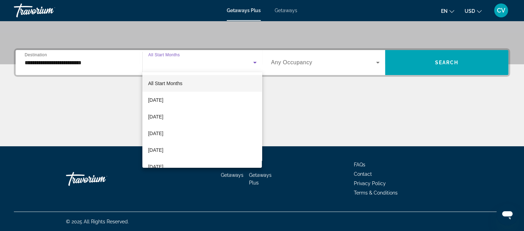
click at [205, 86] on mat-option "All Start Months" at bounding box center [202, 83] width 120 height 17
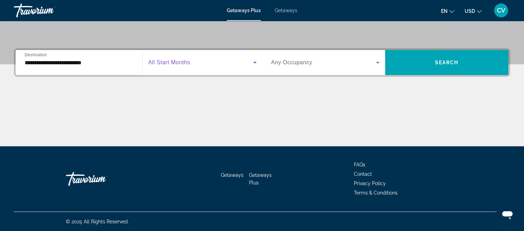
click at [343, 64] on span "Search widget" at bounding box center [323, 62] width 105 height 8
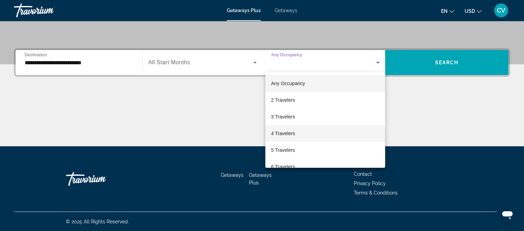
click at [316, 130] on mat-option "4 Travelers" at bounding box center [325, 133] width 120 height 17
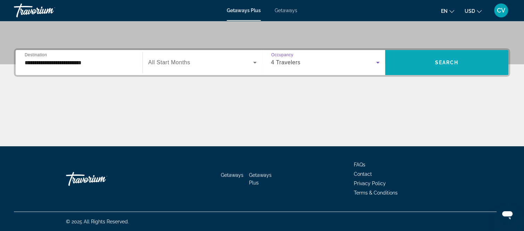
click at [439, 68] on span "Search widget" at bounding box center [446, 62] width 123 height 17
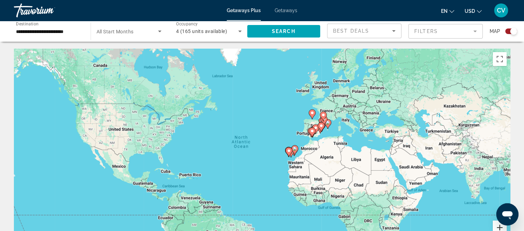
click at [499, 224] on button "Zoom in" at bounding box center [500, 228] width 14 height 14
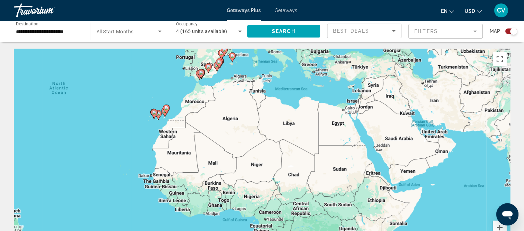
drag, startPoint x: 347, startPoint y: 171, endPoint x: 233, endPoint y: 147, distance: 116.0
click at [233, 147] on div "To activate drag with keyboard, press Alt + Enter. Once in keyboard drag state,…" at bounding box center [262, 153] width 496 height 208
click at [503, 228] on button "Zoom in" at bounding box center [500, 228] width 14 height 14
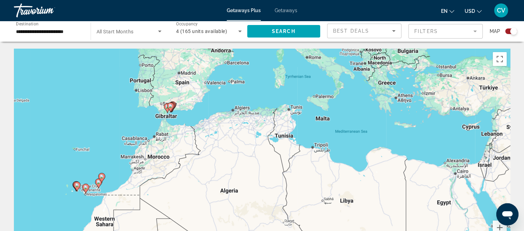
drag, startPoint x: 372, startPoint y: 108, endPoint x: 403, endPoint y: 215, distance: 111.6
click at [403, 215] on div "To activate drag with keyboard, press Alt + Enter. Once in keyboard drag state,…" at bounding box center [262, 153] width 496 height 208
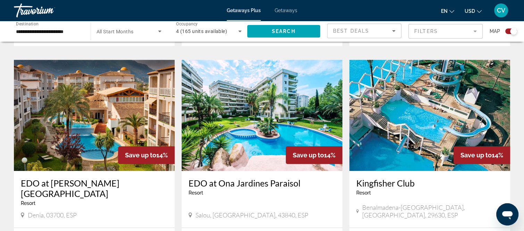
scroll to position [486, 0]
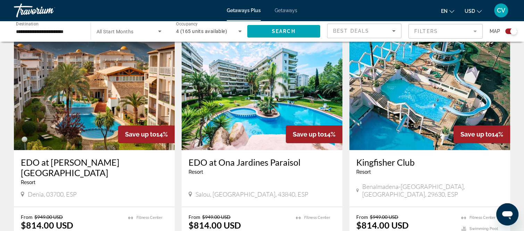
click at [67, 36] on div "**********" at bounding box center [49, 32] width 66 height 20
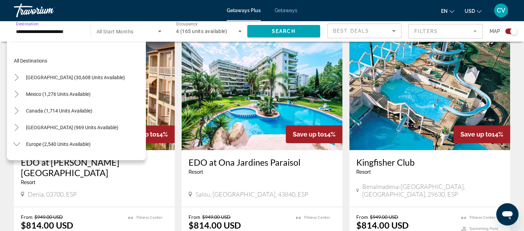
scroll to position [258, 0]
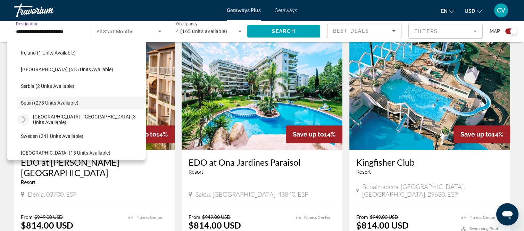
click at [19, 121] on mat-icon "Toggle Spain - Canary Islands (3 units available)" at bounding box center [23, 120] width 12 height 12
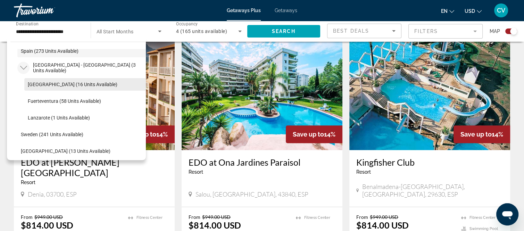
scroll to position [328, 0]
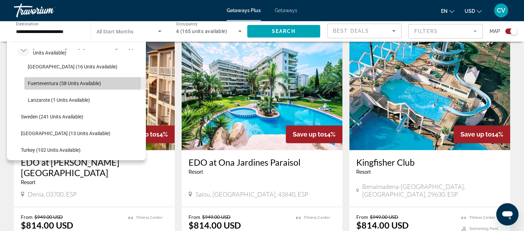
click at [82, 82] on span "Fuerteventura (58 units available)" at bounding box center [64, 84] width 73 height 6
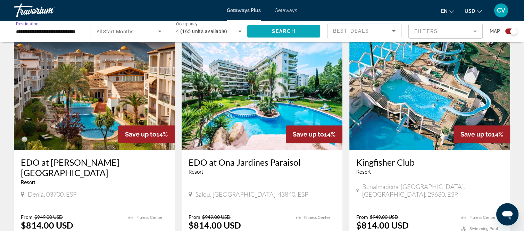
click at [297, 31] on span "Search widget" at bounding box center [283, 31] width 73 height 17
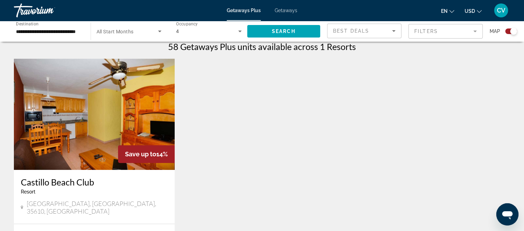
scroll to position [174, 0]
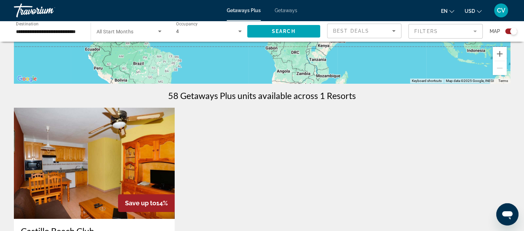
click at [47, 37] on div "**********" at bounding box center [49, 32] width 66 height 20
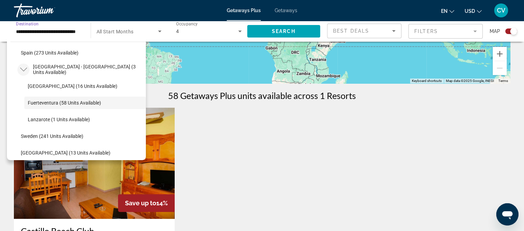
scroll to position [0, 0]
click at [27, 69] on icon "Toggle Spain - Canary Islands (3 units available)" at bounding box center [23, 69] width 7 height 7
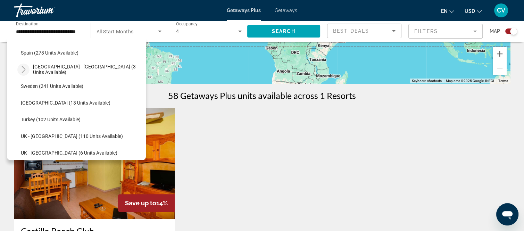
click at [25, 69] on icon "Toggle Spain - Canary Islands (3 units available)" at bounding box center [23, 69] width 7 height 7
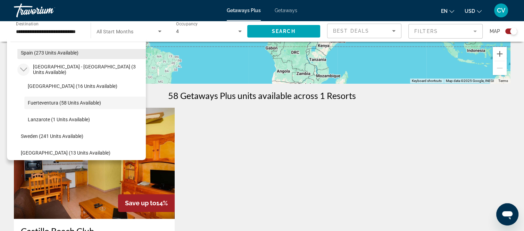
click at [23, 52] on span "Spain (273 units available)" at bounding box center [50, 53] width 58 height 6
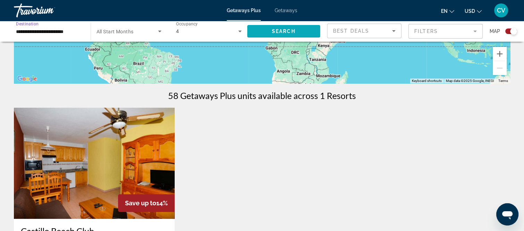
click at [286, 28] on span "Search widget" at bounding box center [283, 31] width 73 height 17
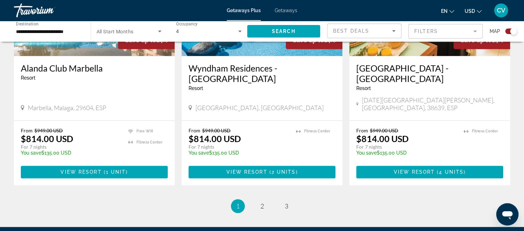
scroll to position [1112, 0]
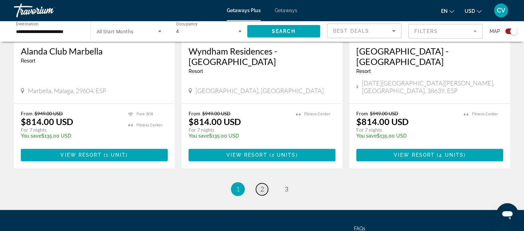
click at [266, 183] on link "page 2" at bounding box center [262, 189] width 12 height 12
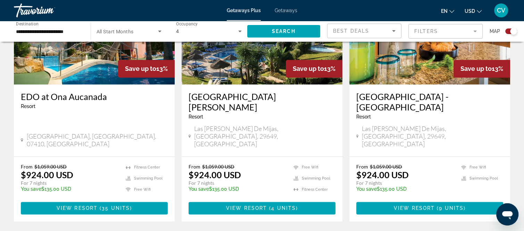
scroll to position [1077, 0]
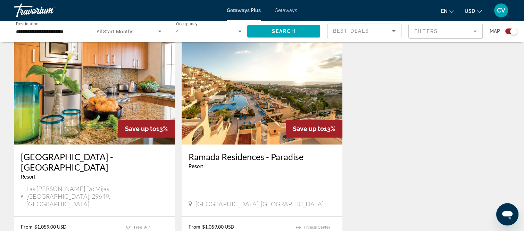
scroll to position [243, 0]
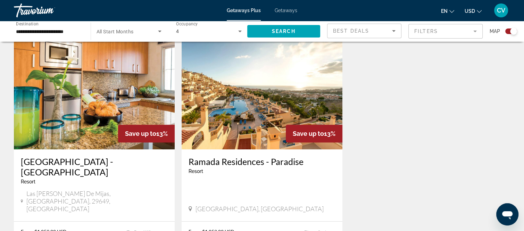
click at [71, 31] on input "**********" at bounding box center [49, 31] width 66 height 8
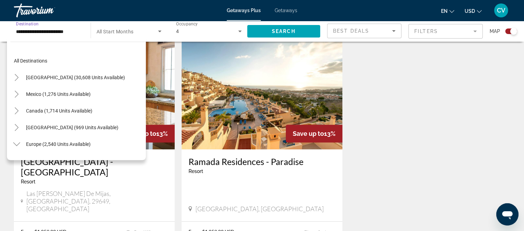
scroll to position [258, 0]
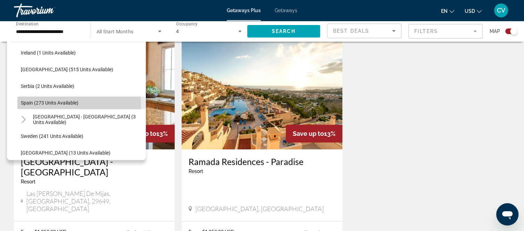
click at [22, 105] on span "Spain (273 units available)" at bounding box center [50, 103] width 58 height 6
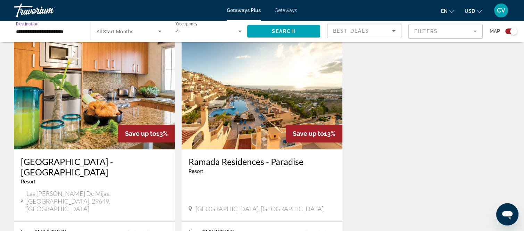
click at [29, 29] on input "**********" at bounding box center [49, 31] width 66 height 8
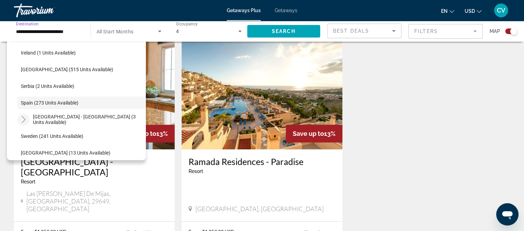
click at [27, 118] on mat-icon "Toggle Spain - Canary Islands (3 units available)" at bounding box center [23, 120] width 12 height 12
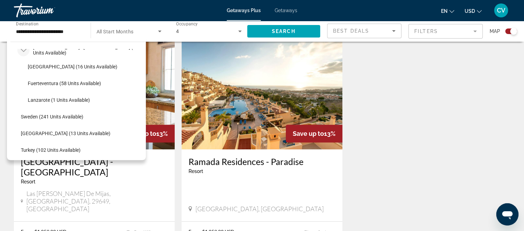
scroll to position [362, 0]
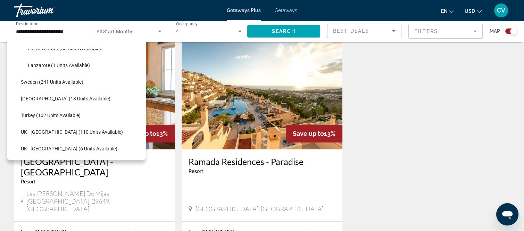
click at [398, 31] on div "Best Deals" at bounding box center [365, 31] width 74 height 14
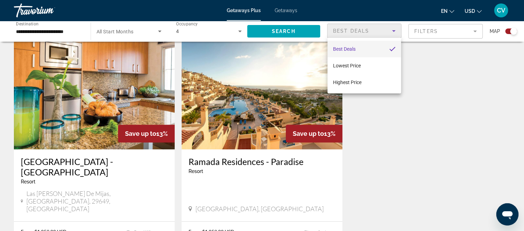
click at [446, 37] on div at bounding box center [262, 115] width 524 height 231
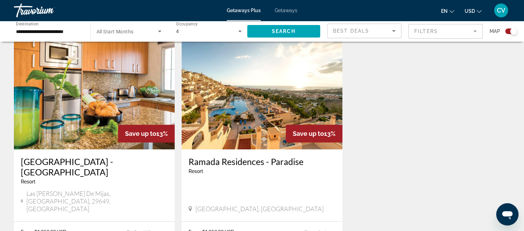
click at [450, 34] on mat-form-field "Filters" at bounding box center [446, 31] width 74 height 15
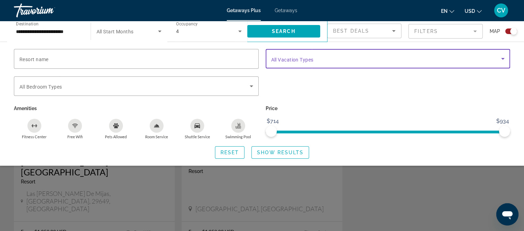
click at [383, 57] on span "Search widget" at bounding box center [386, 59] width 230 height 8
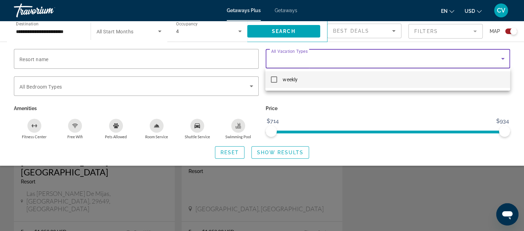
click at [408, 192] on div at bounding box center [262, 115] width 524 height 231
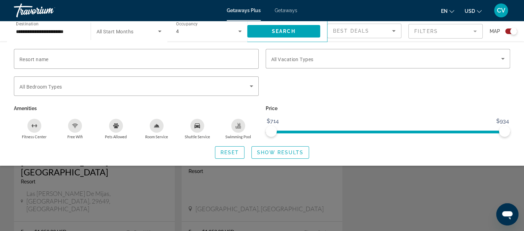
click at [388, 178] on div "Search widget" at bounding box center [262, 167] width 524 height 127
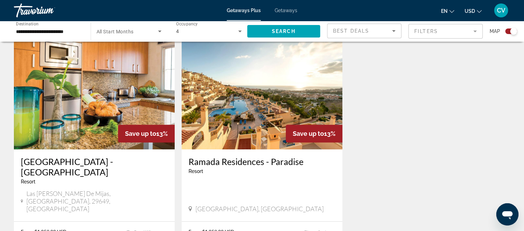
click at [67, 33] on input "**********" at bounding box center [49, 31] width 66 height 8
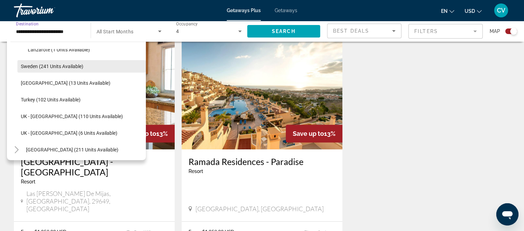
scroll to position [397, 0]
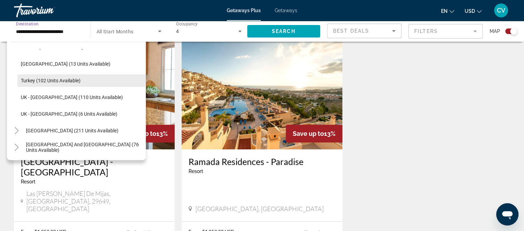
click at [95, 81] on span "Search widget" at bounding box center [81, 80] width 129 height 17
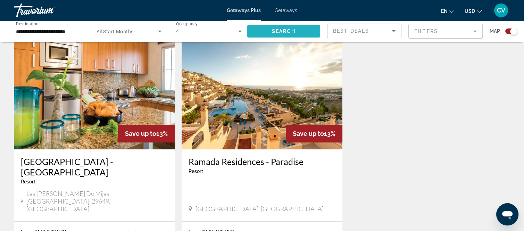
click at [281, 35] on span "Search widget" at bounding box center [283, 31] width 73 height 17
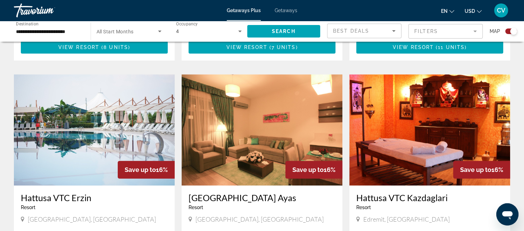
scroll to position [382, 0]
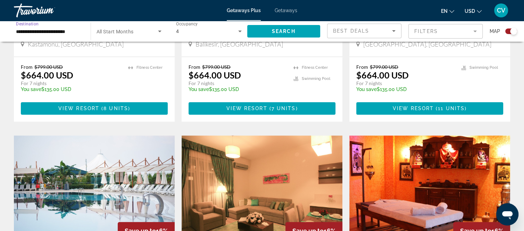
click at [24, 30] on input "**********" at bounding box center [49, 31] width 66 height 8
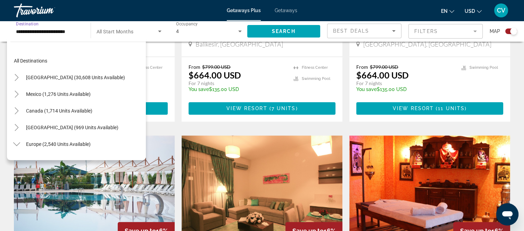
scroll to position [325, 0]
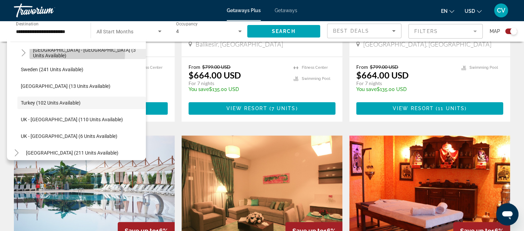
click at [45, 52] on span "[GEOGRAPHIC_DATA] - [GEOGRAPHIC_DATA] (3 units available)" at bounding box center [87, 52] width 109 height 11
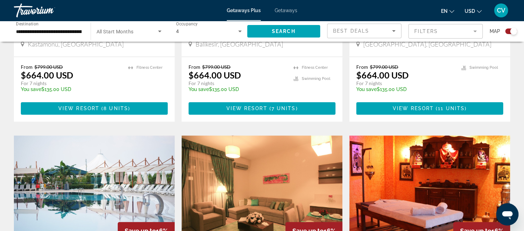
click at [71, 38] on div "**********" at bounding box center [49, 32] width 66 height 20
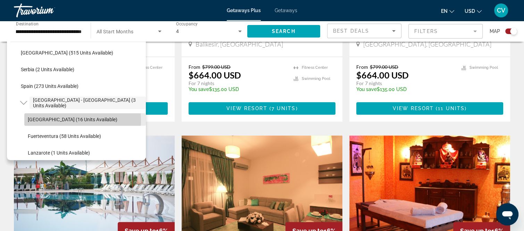
scroll to position [0, 0]
drag, startPoint x: 79, startPoint y: 124, endPoint x: 84, endPoint y: 126, distance: 5.8
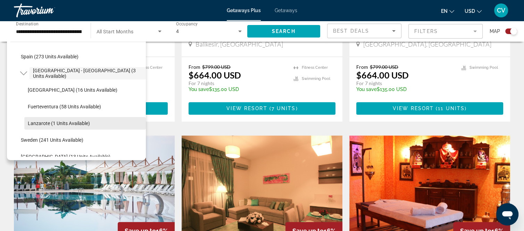
scroll to position [310, 0]
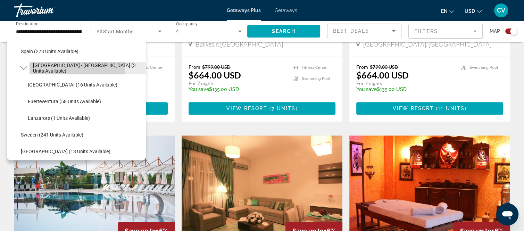
click at [67, 69] on span "[GEOGRAPHIC_DATA] - [GEOGRAPHIC_DATA] (3 units available)" at bounding box center [87, 68] width 109 height 11
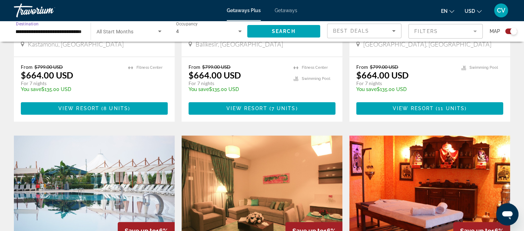
click at [31, 34] on input "**********" at bounding box center [49, 31] width 66 height 8
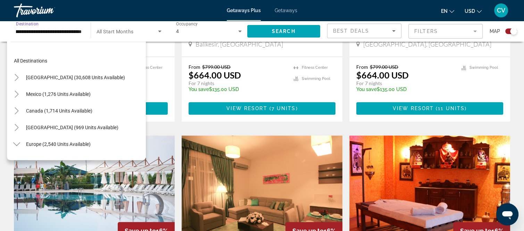
scroll to position [275, 0]
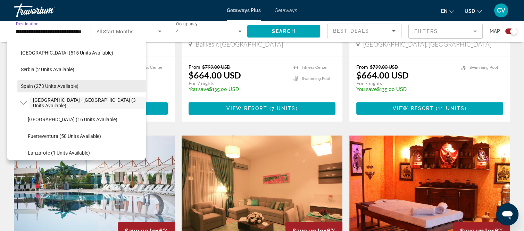
click at [20, 88] on span "Search widget" at bounding box center [81, 86] width 129 height 17
type input "**********"
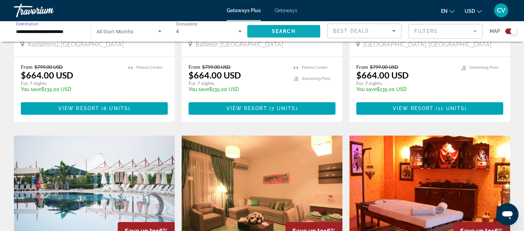
click at [292, 26] on span "Search widget" at bounding box center [283, 31] width 73 height 17
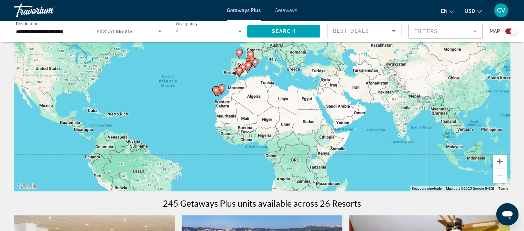
scroll to position [69, 0]
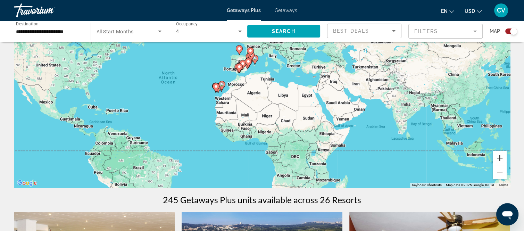
click at [500, 161] on button "Zoom in" at bounding box center [500, 158] width 14 height 14
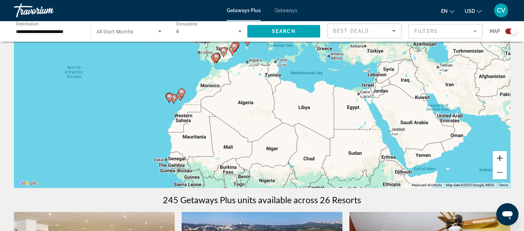
click at [500, 158] on button "Zoom in" at bounding box center [500, 158] width 14 height 14
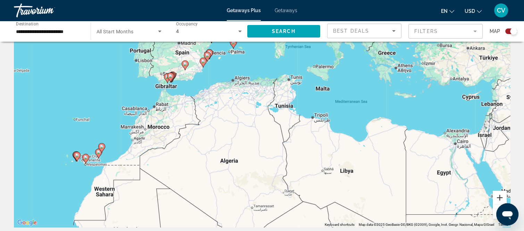
scroll to position [0, 0]
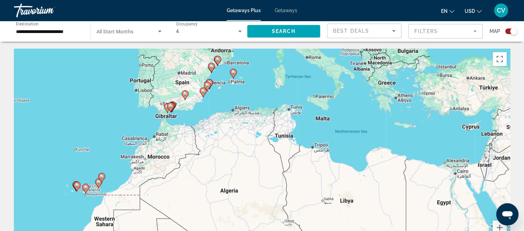
click at [206, 86] on image "Main content" at bounding box center [207, 85] width 4 height 4
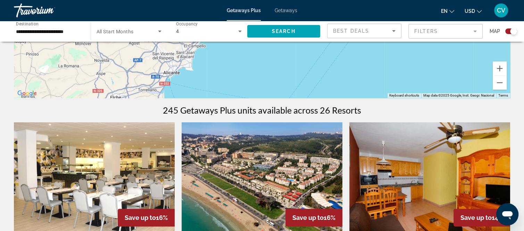
scroll to position [139, 0]
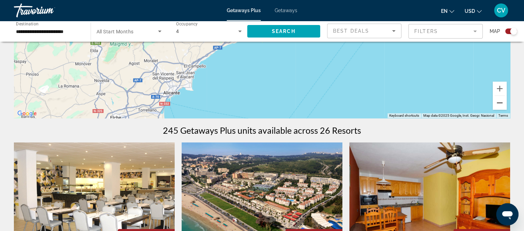
click at [501, 102] on button "Zoom out" at bounding box center [500, 103] width 14 height 14
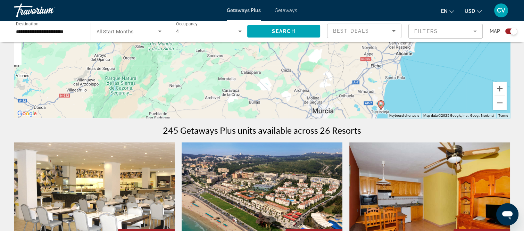
drag, startPoint x: 208, startPoint y: 71, endPoint x: 510, endPoint y: 82, distance: 302.1
click at [396, 71] on div "To activate drag with keyboard, press Alt + Enter. Once in keyboard drag state,…" at bounding box center [262, 14] width 496 height 208
click at [504, 104] on button "Zoom out" at bounding box center [500, 103] width 14 height 14
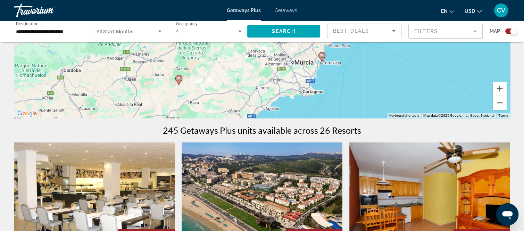
click at [504, 104] on button "Zoom out" at bounding box center [500, 103] width 14 height 14
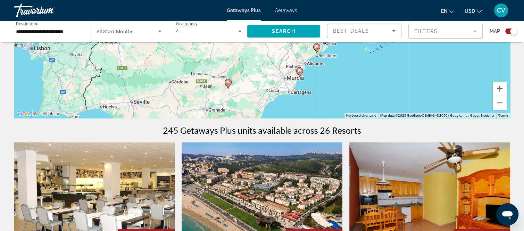
drag, startPoint x: 239, startPoint y: 69, endPoint x: 279, endPoint y: 89, distance: 45.4
click at [250, 107] on div "To activate drag with keyboard, press Alt + Enter. Once in keyboard drag state,…" at bounding box center [262, 14] width 496 height 208
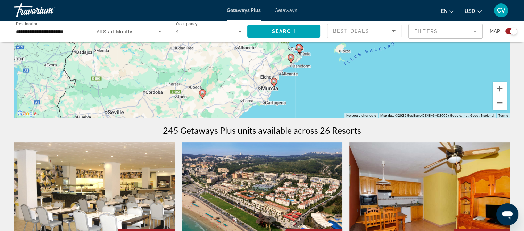
drag, startPoint x: 297, startPoint y: 84, endPoint x: 285, endPoint y: 52, distance: 35.0
click at [271, 93] on div "To activate drag with keyboard, press Alt + Enter. Once in keyboard drag state,…" at bounding box center [262, 14] width 496 height 208
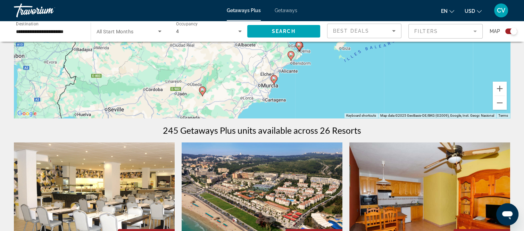
click at [293, 55] on image "Main content" at bounding box center [291, 54] width 4 height 4
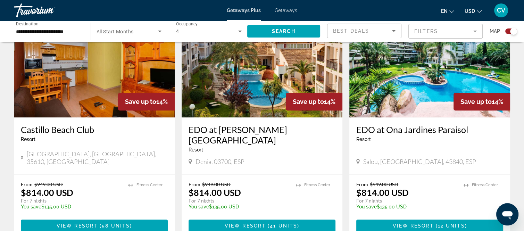
scroll to position [521, 0]
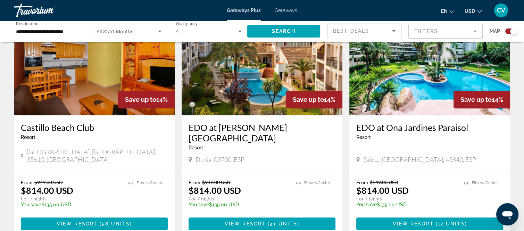
click at [290, 12] on span "Getaways" at bounding box center [286, 11] width 23 height 6
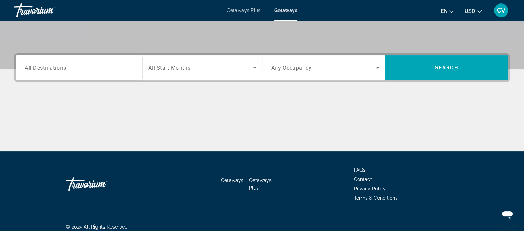
click at [75, 59] on div "Search widget" at bounding box center [79, 68] width 109 height 20
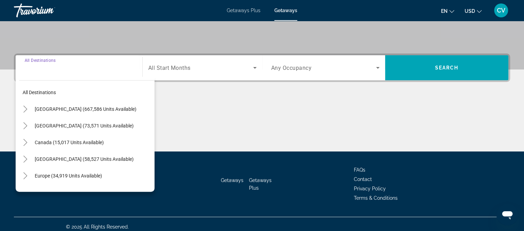
scroll to position [144, 0]
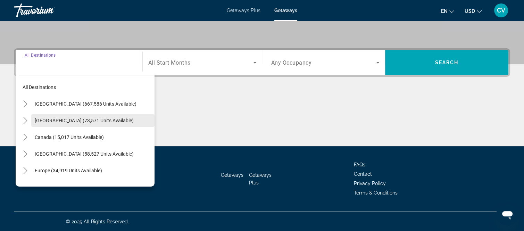
click at [92, 121] on span "[GEOGRAPHIC_DATA] (73,571 units available)" at bounding box center [84, 121] width 99 height 6
type input "**********"
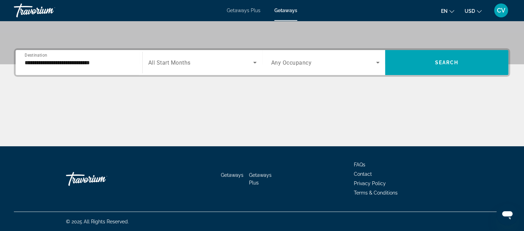
click at [310, 62] on span "Any Occupancy" at bounding box center [291, 62] width 41 height 7
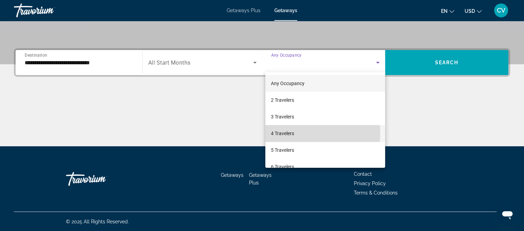
click at [281, 132] on span "4 Travelers" at bounding box center [282, 133] width 23 height 8
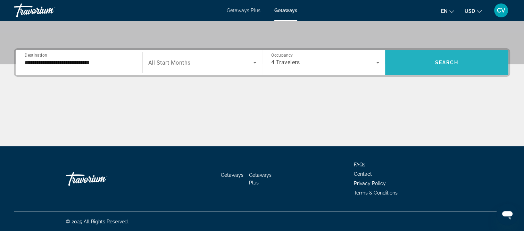
click at [486, 59] on span "Search widget" at bounding box center [446, 62] width 123 height 17
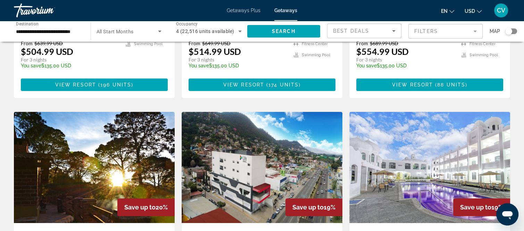
scroll to position [313, 0]
